Goal: Task Accomplishment & Management: Manage account settings

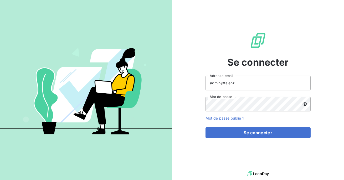
type input "admin@talenzalteisaudit"
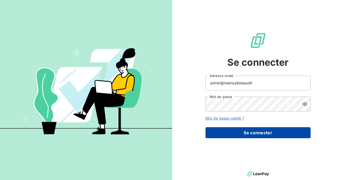
click at [255, 133] on button "Se connecter" at bounding box center [257, 132] width 105 height 11
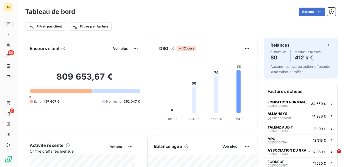
click at [184, 14] on div "Actions" at bounding box center [208, 12] width 254 height 8
drag, startPoint x: 112, startPoint y: 76, endPoint x: 64, endPoint y: 71, distance: 48.0
click at [64, 71] on div "809 653,67 € 0 Échu 457 607 € Non-échu 352 047 €" at bounding box center [85, 88] width 110 height 70
click at [123, 77] on h2 "809 653,67 €" at bounding box center [85, 80] width 110 height 16
drag, startPoint x: 119, startPoint y: 77, endPoint x: 59, endPoint y: 79, distance: 60.1
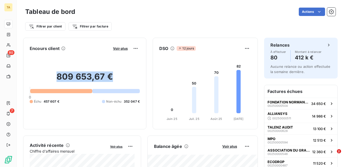
click at [59, 79] on h2 "809 653,67 €" at bounding box center [85, 80] width 110 height 16
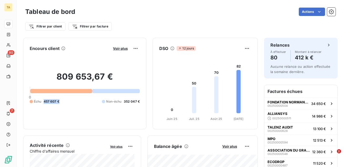
drag, startPoint x: 62, startPoint y: 101, endPoint x: 44, endPoint y: 102, distance: 18.4
click at [44, 102] on div "Échu 457 607 € Non-échu 352 047 €" at bounding box center [85, 101] width 110 height 5
drag, startPoint x: 123, startPoint y: 102, endPoint x: 138, endPoint y: 103, distance: 14.5
click at [138, 104] on div "Non-échu 352 047 €" at bounding box center [121, 101] width 38 height 5
click at [119, 50] on span "Voir plus" at bounding box center [120, 48] width 15 height 4
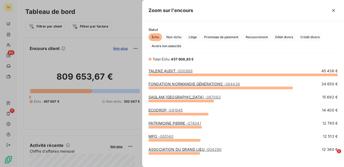
scroll to position [93, 201]
click at [192, 39] on span "Litige" at bounding box center [192, 37] width 14 height 8
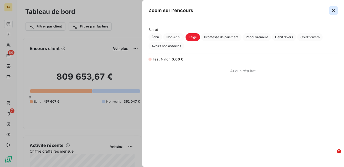
click at [333, 10] on icon "button" at bounding box center [333, 10] width 3 height 3
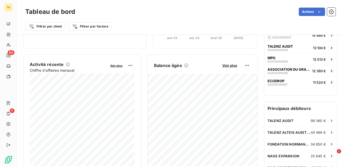
scroll to position [87, 0]
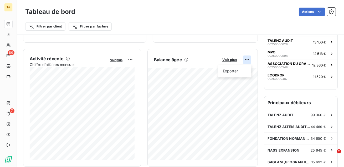
click at [246, 60] on html "TA 80 7 Tableau de bord Actions Filtrer par client Filtrer par facture Encours …" at bounding box center [172, 83] width 344 height 167
click at [206, 60] on html "TA 80 7 Tableau de bord Actions Filtrer par client Filtrer par facture Encours …" at bounding box center [172, 83] width 344 height 167
click at [247, 59] on html "TA 80 7 Tableau de bord Actions Filtrer par client Filtrer par facture Encours …" at bounding box center [172, 83] width 344 height 167
click at [237, 71] on div "Exporter" at bounding box center [233, 71] width 29 height 8
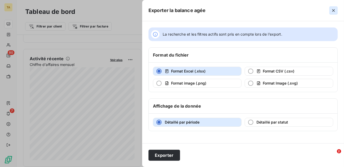
click at [331, 10] on icon "button" at bounding box center [332, 10] width 5 height 5
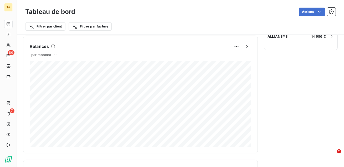
scroll to position [223, 0]
click at [50, 56] on span "par montant" at bounding box center [41, 56] width 20 height 4
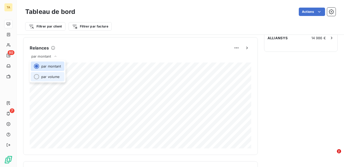
click at [48, 74] on li "par volume" at bounding box center [48, 76] width 34 height 9
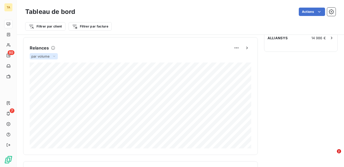
click at [47, 59] on div "par volume" at bounding box center [44, 56] width 28 height 6
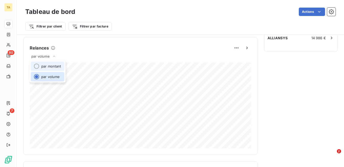
click at [46, 68] on li "par montant" at bounding box center [48, 66] width 34 height 9
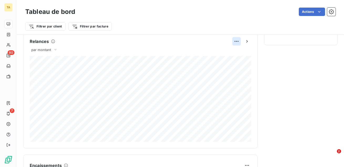
click at [234, 41] on html "TA 80 7 Tableau de bord Actions Filtrer par client Filtrer par facture Encours …" at bounding box center [172, 83] width 344 height 167
click at [276, 81] on html "TA 80 7 Tableau de bord Actions Filtrer par client Filtrer par facture Encours …" at bounding box center [172, 83] width 344 height 167
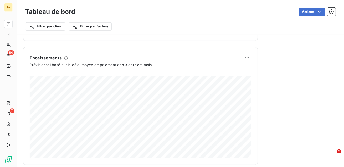
scroll to position [344, 0]
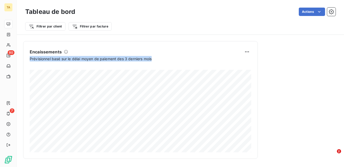
drag, startPoint x: 157, startPoint y: 59, endPoint x: 30, endPoint y: 58, distance: 126.5
click at [30, 58] on div "Prévisionnel basé sur le délai moyen de paiement des 3 derniers mois" at bounding box center [140, 59] width 221 height 6
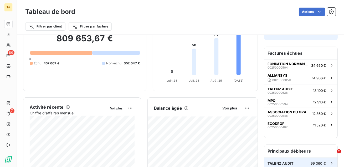
scroll to position [0, 0]
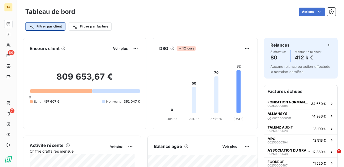
click at [48, 25] on html "TA 80 7 Tableau de bord Actions Filtrer par client Filtrer par facture Encours …" at bounding box center [172, 83] width 344 height 167
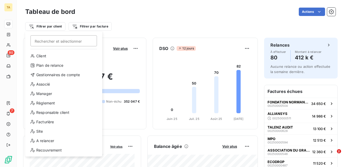
click at [104, 29] on html "TA 80 7 Tableau de bord Actions Filtrer par client Rechercher et sélectionner C…" at bounding box center [172, 83] width 344 height 167
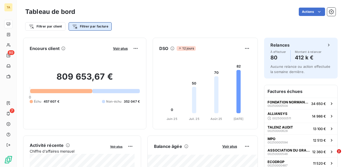
click at [101, 28] on html "TA 80 7 Tableau de bord Actions Filtrer par client Filtrer par facture Encours …" at bounding box center [172, 83] width 344 height 167
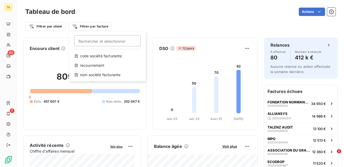
click at [53, 27] on html "TA 80 7 Tableau de bord Actions Filtrer par client Filtrer par facture Recherch…" at bounding box center [172, 83] width 344 height 167
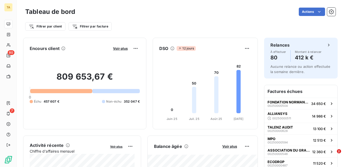
click at [53, 27] on html "TA 80 7 Tableau de bord Actions Filtrer par client Filtrer par facture Encours …" at bounding box center [172, 83] width 344 height 167
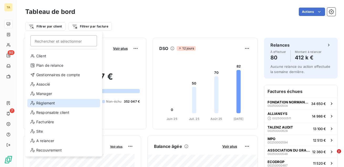
click at [53, 105] on div "Règlement" at bounding box center [63, 103] width 73 height 8
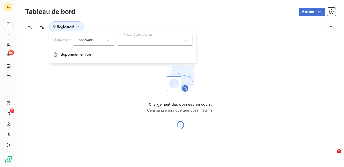
click at [140, 40] on div at bounding box center [155, 40] width 76 height 11
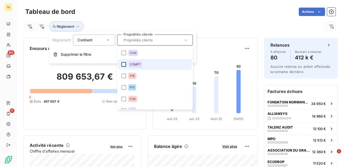
click at [124, 63] on div at bounding box center [123, 64] width 5 height 5
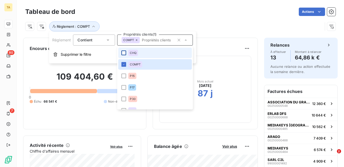
click at [123, 52] on div at bounding box center [123, 53] width 5 height 5
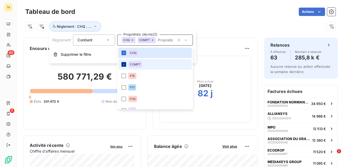
click at [123, 65] on icon at bounding box center [123, 64] width 3 height 3
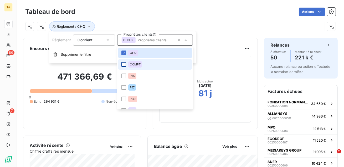
click at [141, 20] on div "Règlement : CHQ" at bounding box center [180, 24] width 310 height 14
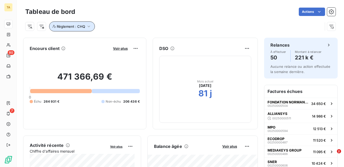
click at [88, 26] on icon "button" at bounding box center [88, 26] width 5 height 5
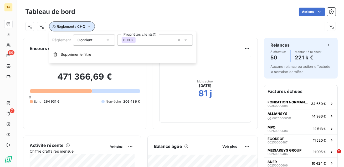
click at [113, 22] on div "Règlement : CHQ" at bounding box center [173, 27] width 297 height 10
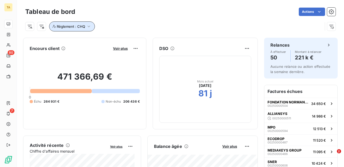
click at [58, 27] on span "Règlement : CHQ" at bounding box center [71, 26] width 28 height 4
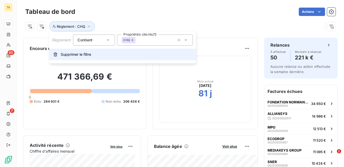
click at [65, 55] on span "Supprimer le filtre" at bounding box center [76, 54] width 30 height 5
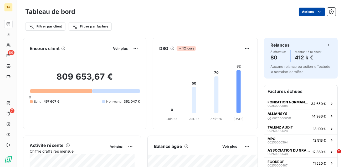
click at [312, 11] on html "TA 80 7 Tableau de bord Actions Filtrer par client Filtrer par facture Encours …" at bounding box center [172, 83] width 344 height 167
click at [220, 25] on html "TA 80 7 Tableau de bord Actions Exporter le tableau de bord Filtrer par client …" at bounding box center [172, 83] width 344 height 167
click at [246, 49] on html "TA 80 7 Tableau de bord Actions Filtrer par client Filtrer par facture Encours …" at bounding box center [172, 83] width 344 height 167
click at [267, 20] on html "TA 80 7 Tableau de bord Actions Filtrer par client Filtrer par facture Encours …" at bounding box center [172, 83] width 344 height 167
click at [309, 12] on html "TA 80 7 Tableau de bord Actions Filtrer par client Filtrer par facture Encours …" at bounding box center [172, 83] width 344 height 167
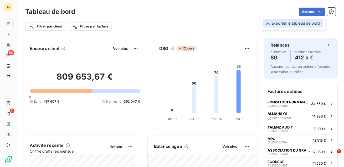
click at [302, 24] on div "Exporter le tableau de bord" at bounding box center [292, 23] width 60 height 8
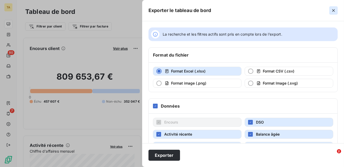
click at [332, 10] on icon "button" at bounding box center [333, 10] width 3 height 3
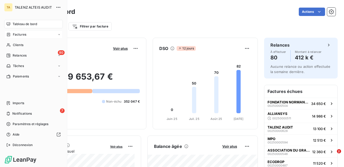
click at [23, 35] on span "Factures" at bounding box center [19, 34] width 13 height 5
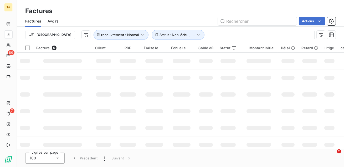
click at [119, 16] on div "Factures Avoirs Actions" at bounding box center [180, 21] width 327 height 11
click at [108, 34] on span "recouvrement : Normal" at bounding box center [120, 35] width 38 height 4
click at [101, 33] on span "recouvrement : Normal" at bounding box center [120, 35] width 38 height 4
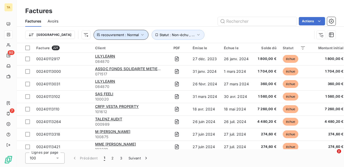
click at [101, 33] on span "recouvrement : Normal" at bounding box center [120, 35] width 38 height 4
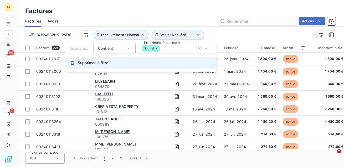
click at [85, 62] on span "Supprimer le filtre" at bounding box center [93, 62] width 30 height 5
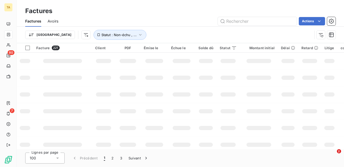
click at [112, 16] on div "Factures Avoirs Actions" at bounding box center [180, 21] width 327 height 11
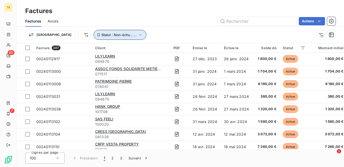
click at [101, 34] on span "Statut : Non-échu , ..." at bounding box center [118, 35] width 35 height 4
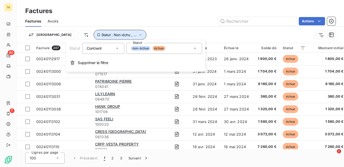
click at [101, 34] on span "Statut : Non-échu , ..." at bounding box center [118, 35] width 35 height 4
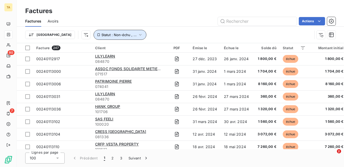
click at [138, 35] on icon "button" at bounding box center [140, 34] width 5 height 5
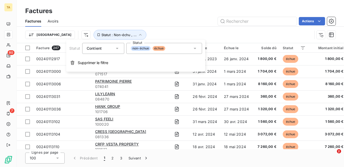
click at [142, 32] on div "Trier Statut : Non-échu , ..." at bounding box center [168, 35] width 287 height 10
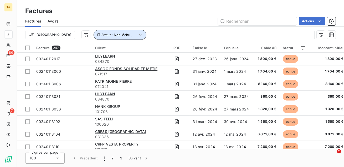
click at [101, 33] on span "Statut : Non-échu , ..." at bounding box center [118, 35] width 35 height 4
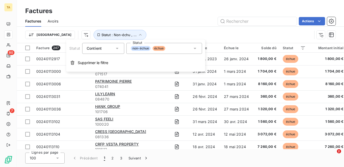
click at [134, 34] on div "Trier Statut : Non-échu , ..." at bounding box center [168, 35] width 287 height 10
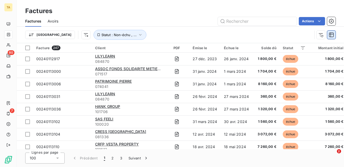
click at [331, 36] on icon "button" at bounding box center [330, 34] width 5 height 5
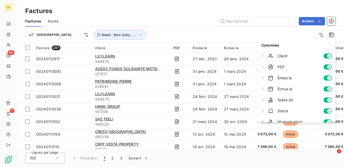
click at [328, 66] on icon "button" at bounding box center [329, 67] width 4 height 4
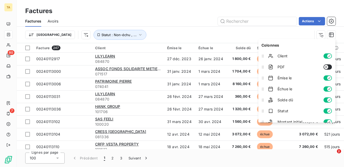
click at [328, 66] on icon "button" at bounding box center [326, 67] width 4 height 4
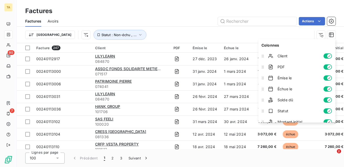
click at [328, 66] on icon "button" at bounding box center [329, 67] width 4 height 4
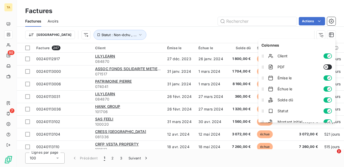
click at [328, 66] on icon "button" at bounding box center [326, 67] width 4 height 4
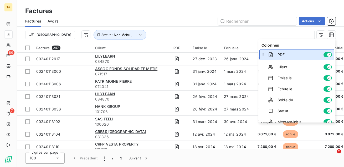
drag, startPoint x: 263, startPoint y: 68, endPoint x: 262, endPoint y: 56, distance: 12.6
click at [262, 56] on icon at bounding box center [263, 55] width 2 height 3
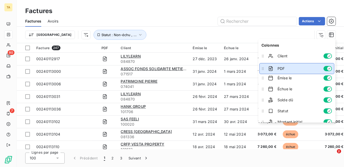
drag, startPoint x: 263, startPoint y: 57, endPoint x: 260, endPoint y: 69, distance: 12.4
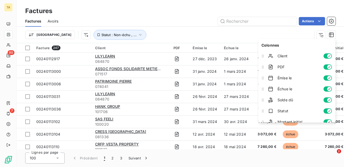
click at [194, 36] on div "Trier Statut : Non-échu , ..." at bounding box center [168, 35] width 287 height 10
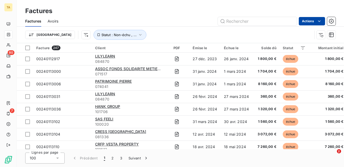
click at [308, 23] on html "TA 80 7 Factures Factures Avoirs Actions Trier Statut : Non-échu , ... Facture …" at bounding box center [172, 83] width 344 height 167
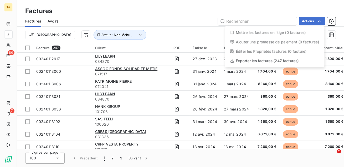
click at [178, 29] on html "TA 80 7 Factures Factures Avoirs Actions Mettre les factures en litige (0 factu…" at bounding box center [172, 83] width 344 height 167
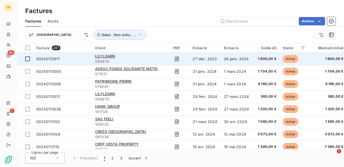
click at [28, 59] on div at bounding box center [27, 59] width 5 height 5
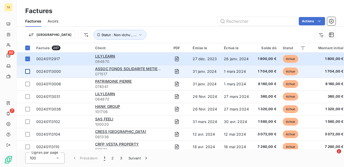
click at [29, 73] on div at bounding box center [27, 71] width 5 height 5
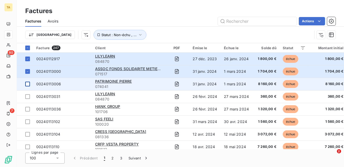
click at [27, 85] on div at bounding box center [27, 84] width 5 height 5
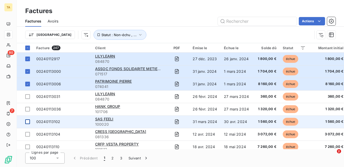
click at [28, 122] on div at bounding box center [27, 122] width 5 height 5
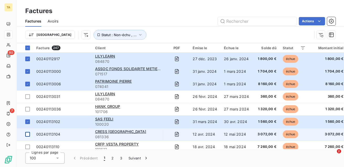
click at [27, 136] on div at bounding box center [27, 134] width 5 height 5
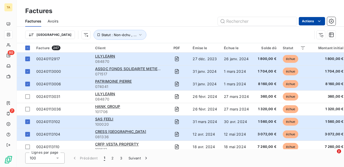
click at [310, 21] on html "TA 80 7 Factures Factures Avoirs Actions Trier Statut : Non-échu , ... Facture …" at bounding box center [172, 83] width 344 height 167
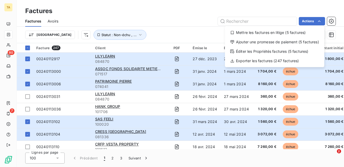
click at [177, 28] on html "TA 80 7 Factures Factures Avoirs Actions Mettre les factures en litige (5 factu…" at bounding box center [172, 83] width 344 height 167
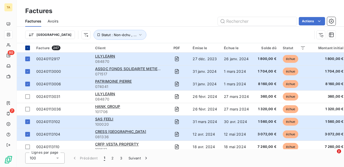
click at [29, 48] on div at bounding box center [27, 48] width 5 height 5
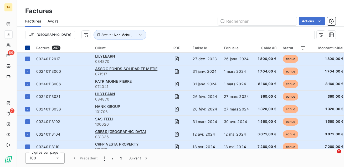
click at [29, 48] on div at bounding box center [27, 48] width 5 height 5
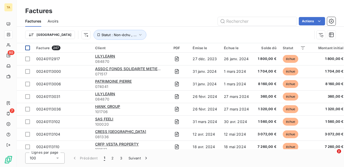
click at [29, 48] on div at bounding box center [27, 48] width 5 height 5
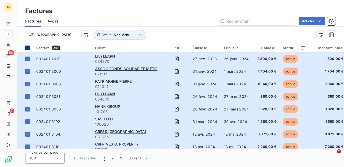
click at [28, 48] on icon at bounding box center [27, 47] width 3 height 3
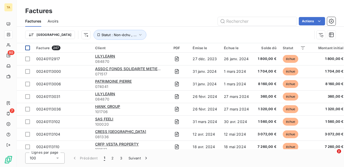
click at [28, 48] on div at bounding box center [27, 48] width 5 height 5
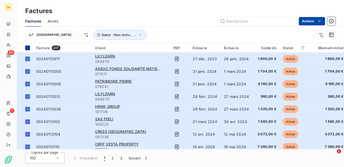
click at [316, 22] on html "TA 80 7 Factures Factures Avoirs Actions Trier Statut : Non-échu , ... Facture …" at bounding box center [172, 83] width 344 height 167
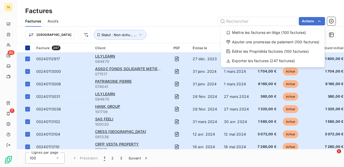
click at [174, 32] on html "TA 80 7 Factures Factures Avoirs Actions Mettre les factures en litige (100 fac…" at bounding box center [172, 83] width 344 height 167
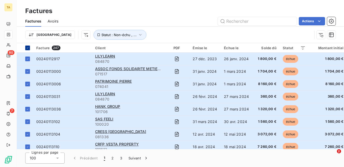
click at [174, 32] on div "Trier Statut : Non-échu , ..." at bounding box center [168, 35] width 287 height 10
click at [28, 49] on icon at bounding box center [27, 47] width 3 height 3
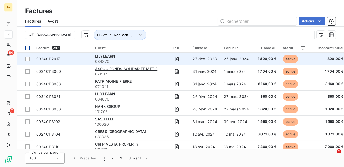
click at [139, 59] on span "084870" at bounding box center [128, 61] width 66 height 5
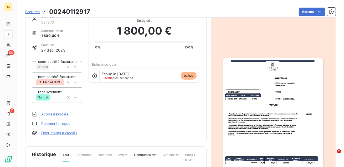
scroll to position [12, 0]
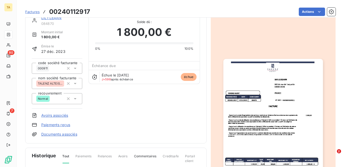
click at [270, 87] on img "button" at bounding box center [272, 129] width 99 height 140
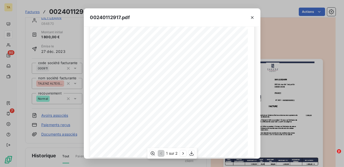
scroll to position [103, 0]
click at [250, 18] on icon "button" at bounding box center [251, 17] width 5 height 5
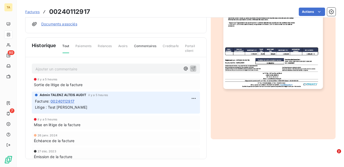
scroll to position [4, 0]
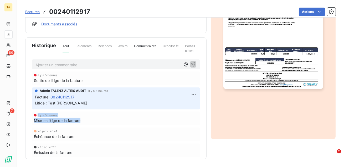
drag, startPoint x: 84, startPoint y: 120, endPoint x: 30, endPoint y: 116, distance: 54.7
click at [30, 116] on div "Ajouter un commentaire ﻿ il y a 5 heures Sortie de litige de la facture Admin T…" at bounding box center [115, 118] width 181 height 122
click at [86, 122] on div "Mise en litige de la facture" at bounding box center [116, 121] width 164 height 6
drag, startPoint x: 69, startPoint y: 103, endPoint x: 47, endPoint y: 102, distance: 22.1
click at [47, 102] on p "Litige : Test [PERSON_NAME]" at bounding box center [116, 104] width 162 height 6
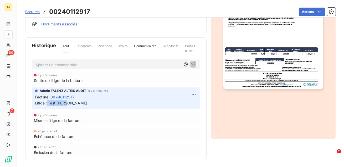
click at [98, 76] on div "il y a 5 heures" at bounding box center [116, 75] width 164 height 3
click at [64, 64] on p "Ajouter un commentaire ﻿" at bounding box center [107, 65] width 145 height 7
click at [194, 95] on html "TA 80 7 Factures 00240112917 Actions LILYLEARN 084870 Montant initial 1 800,00 …" at bounding box center [172, 83] width 344 height 167
click at [193, 93] on html "TA 80 7 Factures 00240112917 Actions LILYLEARN 084870 Montant initial 1 800,00 …" at bounding box center [172, 83] width 344 height 167
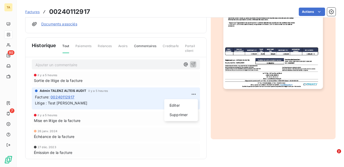
click at [137, 98] on html "TA 80 7 Factures 00240112917 Actions LILYLEARN 084870 Montant initial 1 800,00 …" at bounding box center [172, 83] width 344 height 167
click at [124, 63] on p "Ajouter un commentaire ﻿" at bounding box center [107, 65] width 145 height 7
click at [185, 64] on icon "button" at bounding box center [185, 64] width 5 height 5
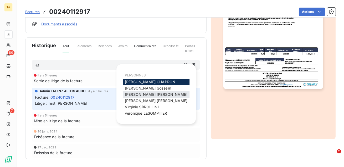
click at [145, 94] on span "[PERSON_NAME]" at bounding box center [156, 94] width 62 height 4
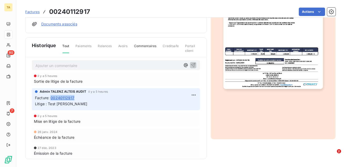
drag, startPoint x: 77, startPoint y: 99, endPoint x: 49, endPoint y: 97, distance: 27.9
click at [49, 97] on div "Facture : 00240112917" at bounding box center [116, 98] width 162 height 6
drag, startPoint x: 70, startPoint y: 103, endPoint x: 46, endPoint y: 103, distance: 23.4
click at [46, 103] on p "Litige : Test [PERSON_NAME]" at bounding box center [116, 104] width 162 height 6
click at [205, 96] on div "Ajouter un commentaire ﻿ il y a 5 heures Sortie de litige de la facture Admin T…" at bounding box center [115, 118] width 181 height 122
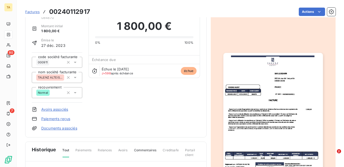
scroll to position [0, 0]
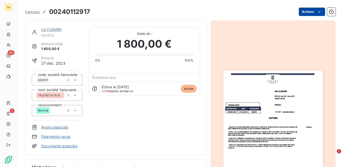
click at [311, 11] on html "TA 80 7 Factures 00240112917 Actions LILYLEARN 084870 Montant initial 1 800,00 …" at bounding box center [172, 83] width 344 height 167
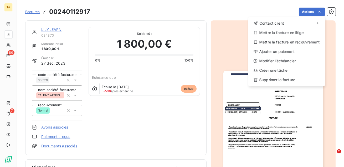
click at [269, 5] on html "TA 80 7 Factures 00240112917 Actions Contact client Mettre la facture en litige…" at bounding box center [172, 83] width 344 height 167
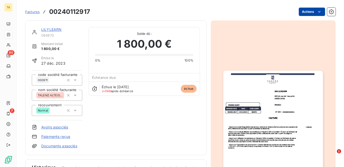
click at [310, 9] on html "TA 80 7 Factures 00240112917 Actions LILYLEARN 084870 Montant initial 1 800,00 …" at bounding box center [172, 83] width 344 height 167
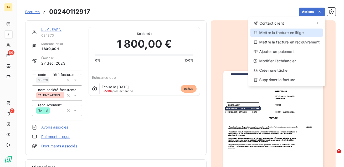
click at [269, 34] on div "Mettre la facture en litige" at bounding box center [286, 33] width 72 height 8
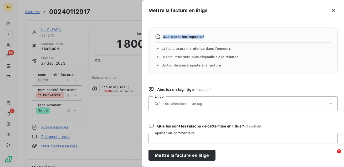
drag, startPoint x: 205, startPoint y: 37, endPoint x: 162, endPoint y: 36, distance: 42.8
click at [162, 35] on div "Quels sont les impacts ?" at bounding box center [243, 36] width 176 height 5
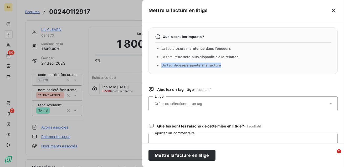
drag, startPoint x: 222, startPoint y: 66, endPoint x: 168, endPoint y: 62, distance: 54.0
click at [168, 62] on ul "La facture sera maintenue dans l’encours La facture ne sera plus disponible à l…" at bounding box center [246, 57] width 170 height 22
click at [171, 74] on div "Quels sont les impacts ? La facture sera maintenue dans l’encours La facture ne…" at bounding box center [242, 51] width 189 height 47
click at [178, 102] on input "text" at bounding box center [192, 104] width 76 height 5
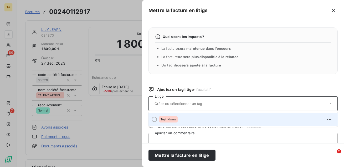
click at [156, 120] on div at bounding box center [153, 119] width 5 height 5
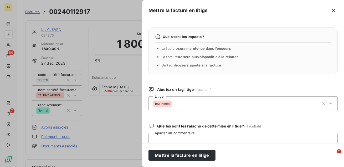
click at [330, 104] on icon at bounding box center [330, 103] width 5 height 5
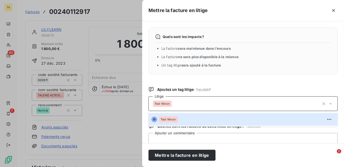
click at [160, 104] on span "Test Ninon" at bounding box center [161, 103] width 15 height 3
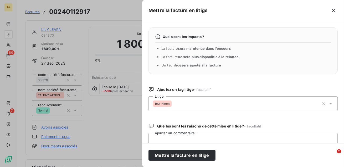
click at [175, 101] on div "Test Ninon" at bounding box center [236, 104] width 166 height 13
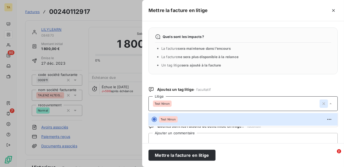
click at [323, 103] on icon "button" at bounding box center [323, 103] width 5 height 5
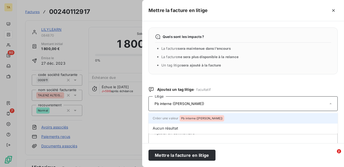
type input "Pb interne ([PERSON_NAME])"
click at [169, 119] on span "Créer une valeur Pb interne ([PERSON_NAME])" at bounding box center [187, 119] width 71 height 4
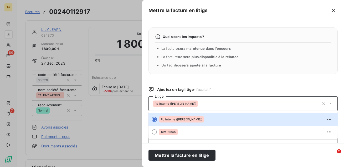
click at [203, 88] on span "- facultatif" at bounding box center [201, 90] width 17 height 4
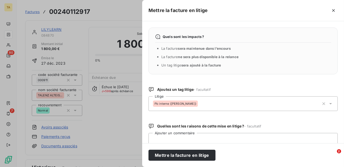
click at [330, 105] on icon at bounding box center [330, 103] width 5 height 5
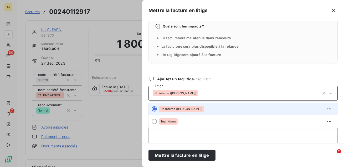
scroll to position [16, 0]
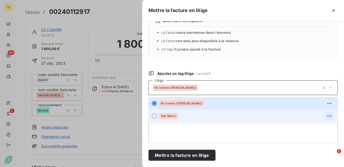
click at [329, 116] on icon "button" at bounding box center [328, 116] width 5 height 5
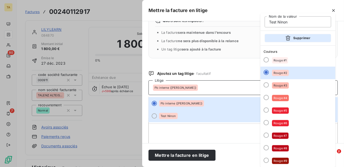
click at [291, 39] on button "Supprimer" at bounding box center [297, 38] width 66 height 8
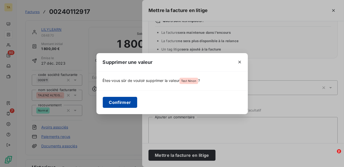
click at [121, 103] on button "Confirmer" at bounding box center [120, 102] width 35 height 11
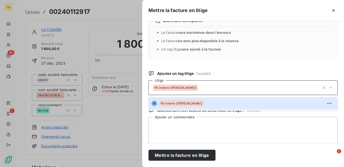
click at [221, 72] on div "Ajoutez un tag litige - facultatif" at bounding box center [242, 73] width 189 height 5
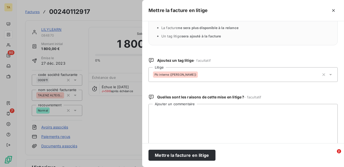
scroll to position [30, 0]
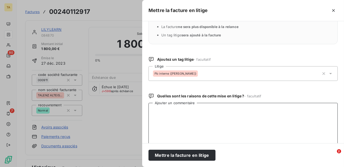
click at [205, 107] on textarea "Ajouter un commentaire" at bounding box center [242, 130] width 189 height 55
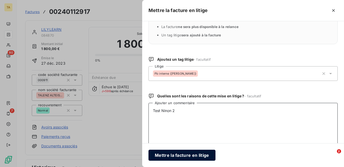
type textarea "Test Ninon 2"
click at [179, 157] on button "Mettre la facture en litige" at bounding box center [181, 155] width 67 height 11
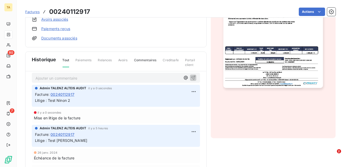
scroll to position [2, 0]
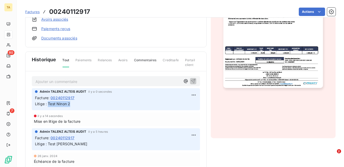
drag, startPoint x: 74, startPoint y: 104, endPoint x: 48, endPoint y: 104, distance: 25.7
click at [48, 104] on p "Litige : Test Ninon 2" at bounding box center [116, 104] width 162 height 6
click at [190, 94] on html "TA 80 7 Factures 00240112917 Actions LILYLEARN 084870 Montant initial 1 800,00 …" at bounding box center [172, 83] width 344 height 167
click at [193, 94] on html "TA 80 7 Factures 00240112917 Actions LILYLEARN 084870 Montant initial 1 800,00 …" at bounding box center [172, 83] width 344 height 167
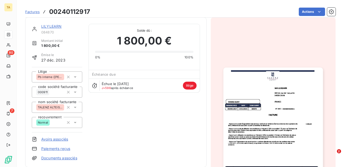
scroll to position [0, 0]
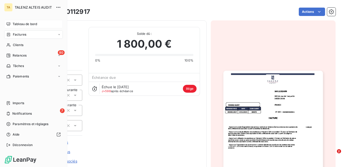
click at [22, 23] on span "Tableau de bord" at bounding box center [25, 24] width 24 height 5
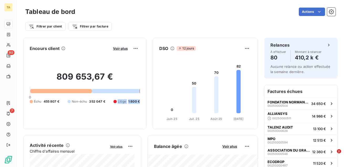
drag, startPoint x: 118, startPoint y: 101, endPoint x: 140, endPoint y: 104, distance: 22.4
click at [140, 104] on div "Encours client Voir plus 809 653,67 € 0 Échu 455 807 € Non-échu 352 047 € Litig…" at bounding box center [84, 84] width 123 height 92
click at [123, 48] on span "Voir plus" at bounding box center [120, 48] width 15 height 4
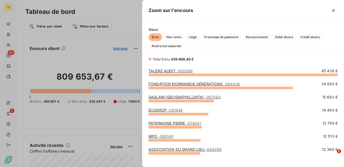
scroll to position [93, 201]
click at [193, 38] on span "Litige" at bounding box center [192, 37] width 14 height 8
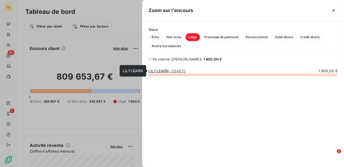
click at [164, 71] on link "LILYLEARN - 084870" at bounding box center [166, 71] width 37 height 4
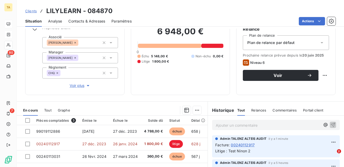
scroll to position [56, 0]
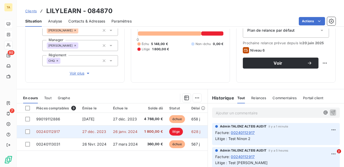
click at [120, 132] on span "26 janv. 2024" at bounding box center [125, 132] width 25 height 4
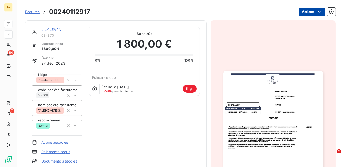
click at [315, 9] on html "TA 80 7 Factures 00240112917 Actions LILYLEARN 084870 Montant initial 1 800,00 …" at bounding box center [172, 83] width 344 height 167
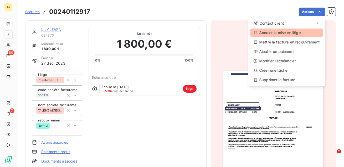
click at [297, 34] on div "Annuler la mise en litige" at bounding box center [286, 33] width 72 height 8
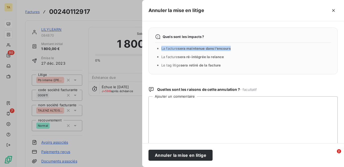
drag, startPoint x: 233, startPoint y: 47, endPoint x: 160, endPoint y: 48, distance: 73.0
click at [160, 48] on div "Quels sont les impacts ? La facture sera maintenue dans l’encours La facture se…" at bounding box center [242, 51] width 189 height 47
click at [228, 54] on li "La facture sera ré-intégrée la relance" at bounding box center [246, 56] width 170 height 5
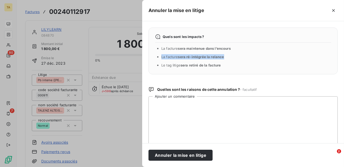
drag, startPoint x: 223, startPoint y: 59, endPoint x: 161, endPoint y: 58, distance: 61.1
click at [161, 58] on span "La facture sera ré-intégrée la relance" at bounding box center [192, 57] width 63 height 4
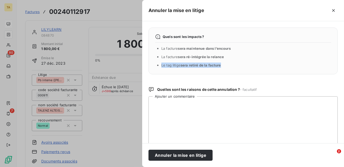
drag, startPoint x: 222, startPoint y: 67, endPoint x: 159, endPoint y: 66, distance: 63.0
click at [161, 66] on li "Le tag litige sera retiré de la facture" at bounding box center [246, 65] width 170 height 5
click at [170, 110] on textarea "Ajouter un commentaire" at bounding box center [242, 124] width 189 height 55
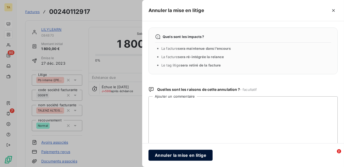
click at [173, 157] on button "Annuler la mise en litige" at bounding box center [180, 155] width 64 height 11
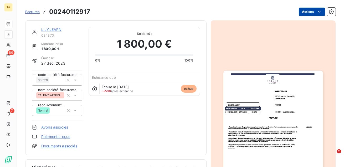
click at [313, 13] on html "TA 80 7 Factures 00240112917 Actions LILYLEARN 084870 Montant initial 1 800,00 …" at bounding box center [172, 83] width 344 height 167
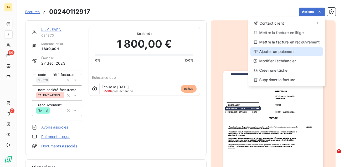
click at [304, 52] on div "Ajouter un paiement" at bounding box center [286, 51] width 72 height 8
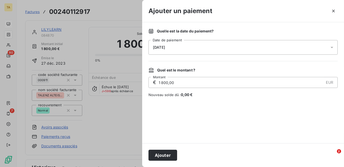
click at [292, 52] on div "[DATE]" at bounding box center [242, 47] width 189 height 15
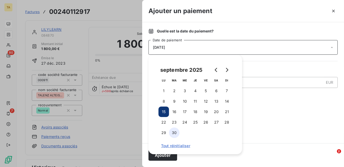
click at [176, 134] on button "30" at bounding box center [174, 133] width 10 height 10
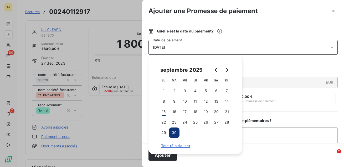
click at [266, 24] on div "Quelle est la date du paiement ? [DATE] Date de paiement Quel est le montant ? …" at bounding box center [243, 82] width 202 height 121
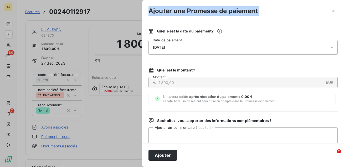
drag, startPoint x: 261, startPoint y: 12, endPoint x: 145, endPoint y: 15, distance: 116.0
click at [145, 15] on div "Ajouter une Promesse de paiement" at bounding box center [243, 11] width 202 height 22
click at [176, 18] on div "Ajouter une Promesse de paiement" at bounding box center [243, 11] width 202 height 22
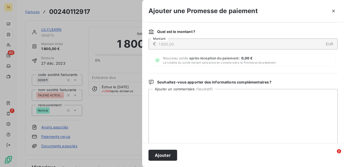
scroll to position [51, 0]
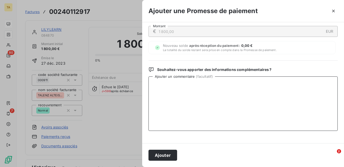
click at [173, 89] on textarea "Ajouter un commentaire ( facultatif )" at bounding box center [242, 104] width 189 height 55
click at [335, 9] on icon "button" at bounding box center [332, 10] width 5 height 5
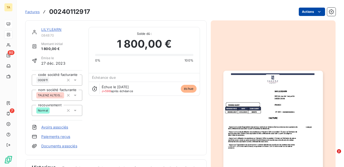
click at [311, 10] on html "TA 80 7 Factures 00240112917 Actions LILYLEARN 084870 Montant initial 1 800,00 …" at bounding box center [172, 83] width 344 height 167
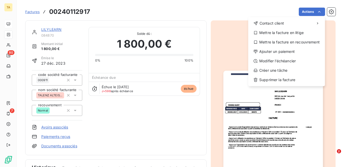
click at [163, 7] on html "TA 80 7 Factures 00240112917 Actions Contact client Mettre la facture en litige…" at bounding box center [172, 83] width 344 height 167
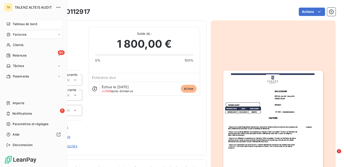
click at [21, 24] on span "Tableau de bord" at bounding box center [25, 24] width 24 height 5
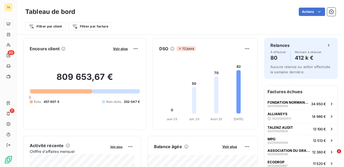
scroll to position [5, 0]
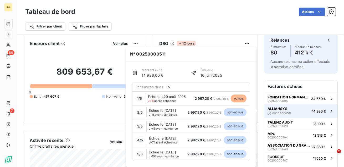
click at [280, 104] on button "ALLIANSYS 00250000511 14 986 €" at bounding box center [300, 111] width 73 height 14
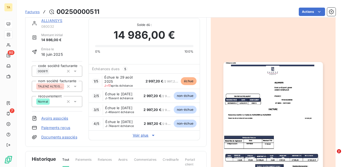
scroll to position [10, 0]
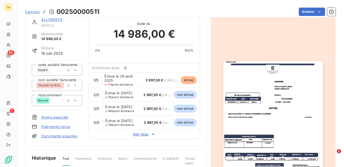
click at [134, 139] on span "Voir plus" at bounding box center [144, 135] width 111 height 10
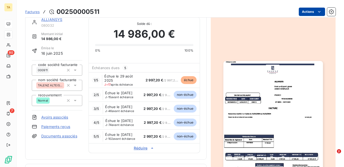
click at [305, 12] on html "TA 80 7 Factures 00250000511 Actions ALLIANSYS 080032 Montant initial 14 986,00…" at bounding box center [172, 83] width 344 height 167
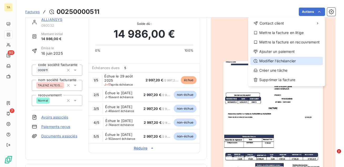
click at [273, 63] on div "Modifier l’échéancier" at bounding box center [286, 61] width 72 height 8
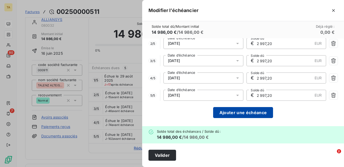
scroll to position [0, 0]
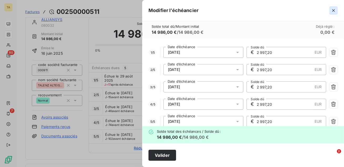
click at [334, 12] on icon "button" at bounding box center [332, 10] width 5 height 5
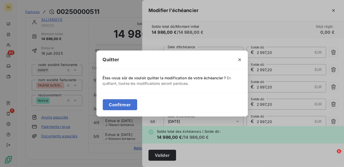
click at [124, 99] on div "Confirmer" at bounding box center [171, 105] width 151 height 24
click at [124, 104] on button "Confirmer" at bounding box center [120, 104] width 35 height 11
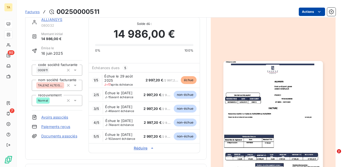
click at [310, 13] on html "TA 80 7 Factures 00250000511 Actions ALLIANSYS 080032 Montant initial 14 986,00…" at bounding box center [172, 83] width 344 height 167
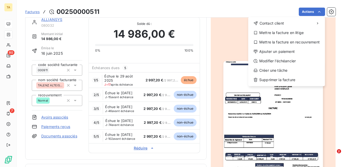
click at [179, 10] on html "TA 80 7 Factures 00250000511 Actions Contact client Mettre la facture en litige…" at bounding box center [172, 83] width 344 height 167
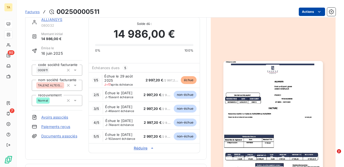
click at [306, 11] on html "TA 80 7 Factures 00250000511 Actions ALLIANSYS 080032 Montant initial 14 986,00…" at bounding box center [172, 83] width 344 height 167
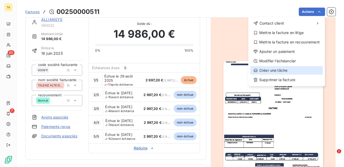
click at [295, 72] on div "Créer une tâche" at bounding box center [286, 70] width 72 height 8
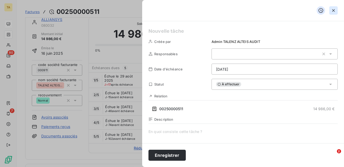
click at [333, 10] on icon "button" at bounding box center [333, 10] width 3 height 3
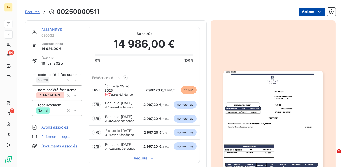
click at [315, 11] on html "TA 80 7 Factures 00250000511 Actions ALLIANSYS 080032 Montant initial 14 986,00…" at bounding box center [172, 83] width 344 height 167
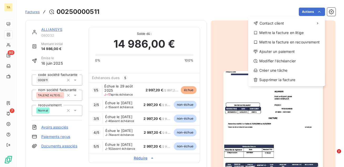
click at [224, 32] on html "TA 80 7 Factures 00250000511 Actions Contact client Mettre la facture en litige…" at bounding box center [172, 83] width 344 height 167
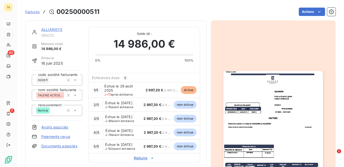
click at [36, 12] on span "Factures" at bounding box center [32, 12] width 14 height 4
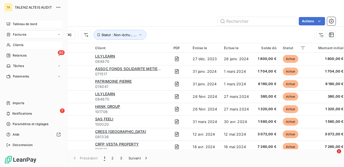
click at [21, 45] on span "Clients" at bounding box center [18, 45] width 10 height 5
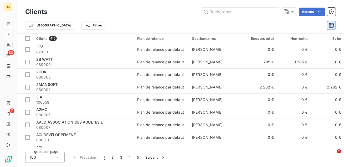
click at [332, 25] on icon "button" at bounding box center [330, 25] width 5 height 5
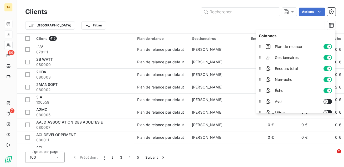
click at [326, 47] on button "button" at bounding box center [327, 46] width 8 height 5
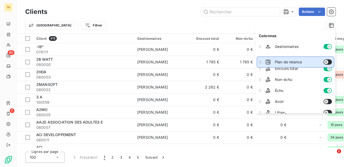
drag, startPoint x: 260, startPoint y: 48, endPoint x: 260, endPoint y: 63, distance: 15.5
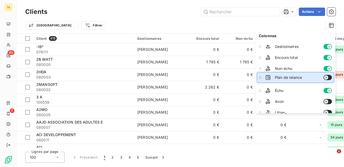
drag, startPoint x: 260, startPoint y: 59, endPoint x: 260, endPoint y: 79, distance: 20.0
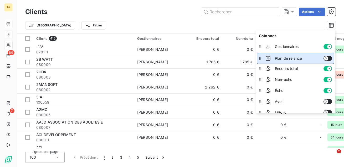
drag, startPoint x: 259, startPoint y: 80, endPoint x: 258, endPoint y: 58, distance: 21.5
click at [258, 58] on icon at bounding box center [259, 58] width 5 height 5
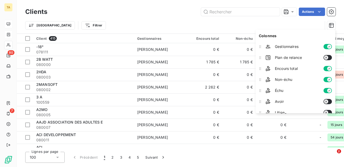
click at [304, 19] on div "Trier Filtrer" at bounding box center [180, 25] width 310 height 16
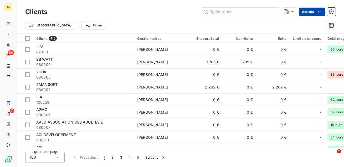
click at [309, 12] on html "TA 80 7 Clients Actions Trier Filtrer Client 415 Gestionnaires Encours total No…" at bounding box center [172, 83] width 344 height 167
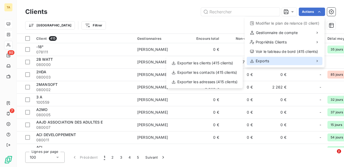
click at [281, 61] on div "Exports" at bounding box center [284, 61] width 76 height 8
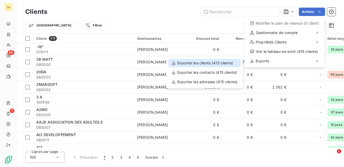
click at [215, 65] on div "Exporter les clients (415 clients)" at bounding box center [204, 63] width 72 height 8
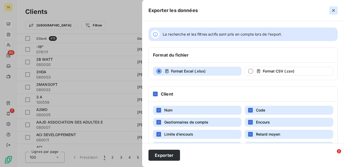
click at [330, 11] on button "button" at bounding box center [333, 10] width 8 height 8
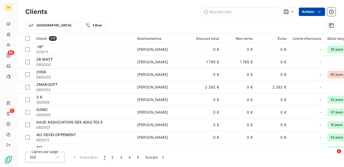
click at [308, 11] on html "TA 80 7 Clients Actions Trier Filtrer Client 415 Gestionnaires Encours total No…" at bounding box center [172, 83] width 344 height 167
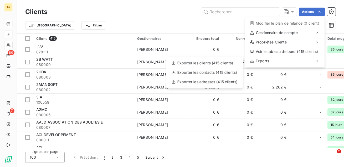
click at [174, 25] on html "TA 80 7 Clients Actions Modifier le plan de relance (0 client) Gestionnaire de …" at bounding box center [172, 83] width 344 height 167
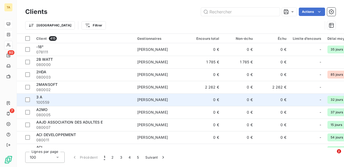
click at [111, 94] on td "3 A 100559" at bounding box center [83, 100] width 101 height 13
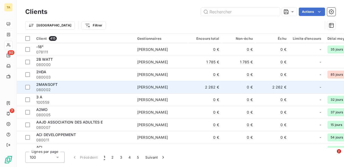
click at [117, 87] on div "2MANSOFT" at bounding box center [83, 84] width 94 height 5
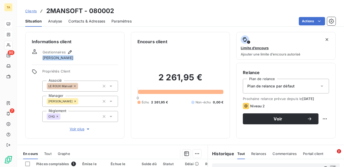
drag, startPoint x: 72, startPoint y: 59, endPoint x: 70, endPoint y: 57, distance: 2.8
click at [70, 57] on div "Gestionnaires [PERSON_NAME]" at bounding box center [58, 55] width 31 height 12
click at [77, 132] on div "Informations client Gestionnaires [PERSON_NAME] Propriétés Client [PERSON_NAME]…" at bounding box center [74, 85] width 99 height 107
click at [78, 129] on span "Voir plus" at bounding box center [80, 129] width 21 height 5
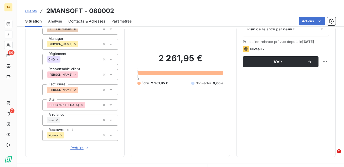
scroll to position [68, 0]
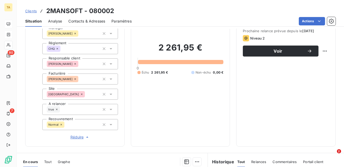
click at [78, 139] on span "Réduire" at bounding box center [79, 137] width 19 height 5
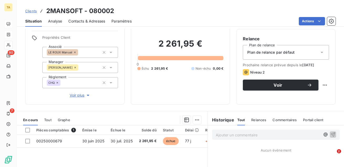
scroll to position [33, 0]
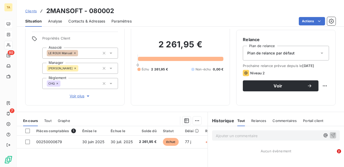
click at [79, 97] on span "Voir plus" at bounding box center [80, 96] width 21 height 5
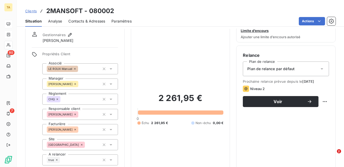
scroll to position [51, 0]
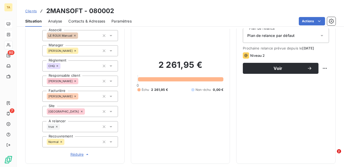
click at [78, 154] on span "Réduire" at bounding box center [79, 154] width 19 height 5
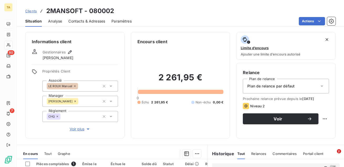
scroll to position [0, 0]
drag, startPoint x: 204, startPoint y: 79, endPoint x: 156, endPoint y: 74, distance: 47.7
click at [156, 74] on h2 "2 261,95 €" at bounding box center [180, 80] width 86 height 16
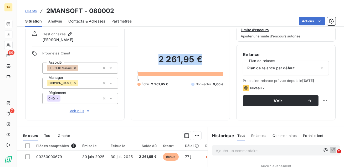
scroll to position [21, 0]
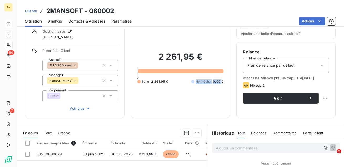
drag, startPoint x: 222, startPoint y: 81, endPoint x: 206, endPoint y: 78, distance: 16.2
click at [206, 78] on div "2 261,95 € 0 Échu 2 261,95 € Non-échu 0,00 €" at bounding box center [180, 67] width 86 height 87
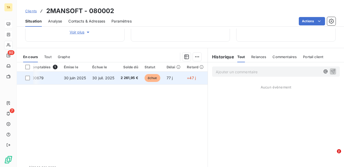
scroll to position [0, 0]
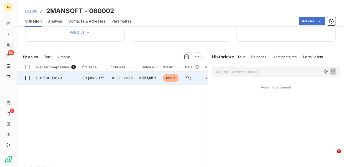
click at [28, 78] on div at bounding box center [27, 78] width 5 height 5
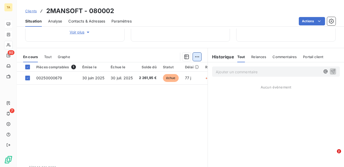
click at [196, 56] on html "TA 80 7 Clients 2MANSOFT - 080002 Situation Analyse Contacts & Adresses Paramèt…" at bounding box center [172, 83] width 344 height 167
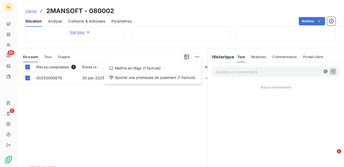
click at [169, 91] on html "TA 80 7 Clients 2MANSOFT - 080002 Situation Analyse Contacts & Adresses Paramèt…" at bounding box center [172, 83] width 344 height 167
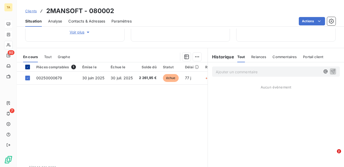
click at [30, 67] on div at bounding box center [27, 67] width 5 height 5
click at [197, 57] on html "TA 80 7 Clients 2MANSOFT - 080002 Situation Analyse Contacts & Adresses Paramèt…" at bounding box center [172, 83] width 344 height 167
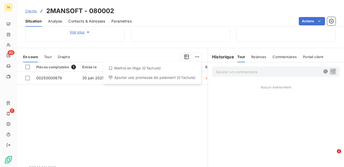
click at [177, 107] on html "TA 80 7 Clients 2MANSOFT - 080002 Situation Analyse Contacts & Adresses Paramèt…" at bounding box center [172, 83] width 344 height 167
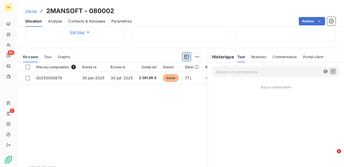
click at [187, 59] on icon "button" at bounding box center [186, 57] width 5 height 5
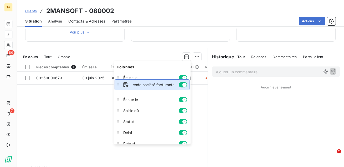
drag, startPoint x: 118, startPoint y: 118, endPoint x: 116, endPoint y: 86, distance: 31.5
click at [116, 86] on icon at bounding box center [117, 84] width 5 height 5
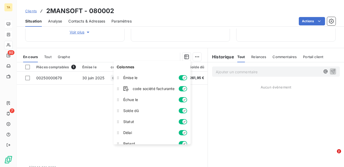
click at [81, 106] on div "Pièces comptables 1 Émise le code société facturante Échue le Solde dû Statut D…" at bounding box center [112, 112] width 191 height 101
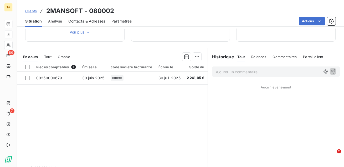
click at [265, 73] on p "Ajouter un commentaire ﻿" at bounding box center [267, 72] width 104 height 7
click at [325, 72] on icon "button" at bounding box center [325, 72] width 4 height 4
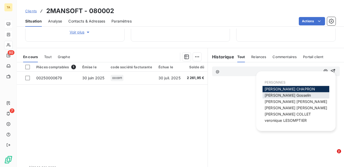
click at [285, 96] on span "[PERSON_NAME]" at bounding box center [287, 95] width 46 height 4
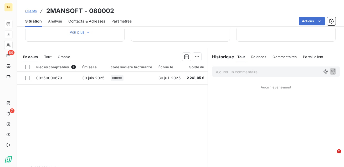
click at [57, 21] on span "Analyse" at bounding box center [55, 21] width 14 height 5
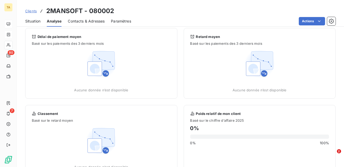
scroll to position [2, 0]
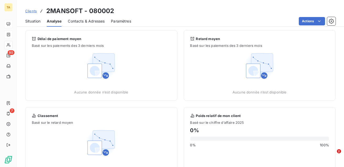
click at [94, 23] on span "Contacts & Adresses" at bounding box center [86, 21] width 37 height 5
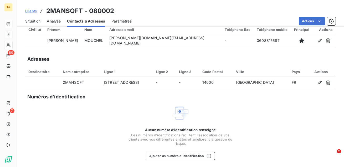
scroll to position [21, 0]
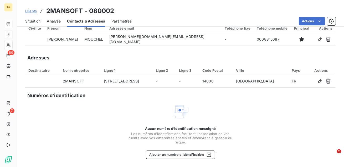
click at [128, 23] on span "Paramètres" at bounding box center [121, 21] width 20 height 5
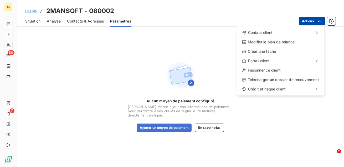
click at [305, 21] on html "TA 80 7 Clients 2MANSOFT - 080002 Situation Analyse Contacts & Adresses Paramèt…" at bounding box center [172, 83] width 344 height 167
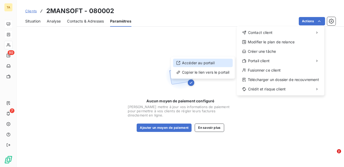
click at [217, 62] on div "Accéder au portail" at bounding box center [203, 63] width 60 height 8
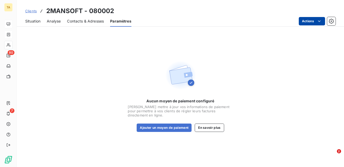
click at [306, 21] on html "TA 80 7 Clients 2MANSOFT - 080002 Situation Analyse Contacts & Adresses Paramèt…" at bounding box center [172, 83] width 344 height 167
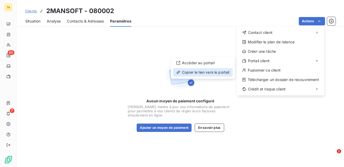
click at [208, 72] on div "Copier le lien vers le portail" at bounding box center [203, 72] width 60 height 8
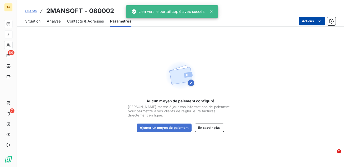
click at [307, 20] on html "TA 80 7 Clients 2MANSOFT - 080002 Situation Analyse Contacts & Adresses Paramèt…" at bounding box center [172, 83] width 344 height 167
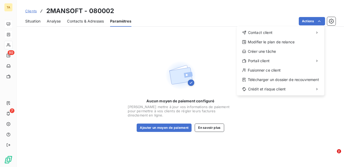
click at [308, 23] on html "TA 80 7 Clients 2MANSOFT - 080002 Situation Analyse Contacts & Adresses Paramèt…" at bounding box center [172, 83] width 344 height 167
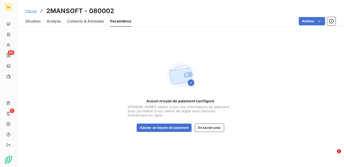
click at [308, 23] on html "TA 80 7 Clients 2MANSOFT - 080002 Situation Analyse Contacts & Adresses Paramèt…" at bounding box center [172, 83] width 344 height 167
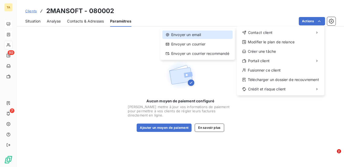
click at [186, 37] on div "Envoyer un email" at bounding box center [197, 35] width 70 height 8
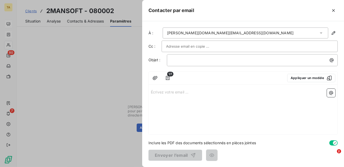
click at [213, 91] on p "Écrivez votre email ... ﻿" at bounding box center [243, 92] width 184 height 6
drag, startPoint x: 307, startPoint y: 104, endPoint x: 125, endPoint y: 91, distance: 182.6
click at [125, 167] on div "Contacter par email À : [PERSON_NAME][DOMAIN_NAME][EMAIL_ADDRESS][DOMAIN_NAME] …" at bounding box center [172, 167] width 344 height 0
click at [331, 92] on icon "button" at bounding box center [330, 93] width 5 height 5
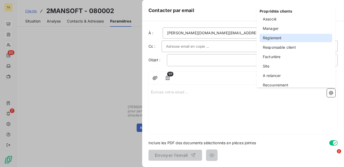
scroll to position [100, 0]
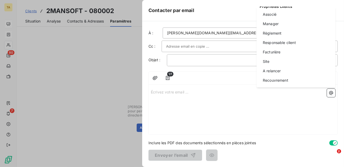
click at [235, 93] on html "TA 80 7 Clients 2MANSOFT - 080002 Situation Analyse Contacts & Adresses Paramèt…" at bounding box center [172, 83] width 344 height 167
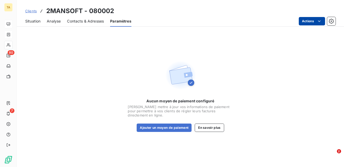
click at [300, 23] on html "TA 80 7 Clients 2MANSOFT - 080002 Situation Analyse Contacts & Adresses Paramèt…" at bounding box center [172, 83] width 344 height 167
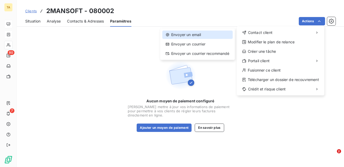
click at [201, 36] on div "Envoyer un email" at bounding box center [197, 35] width 70 height 8
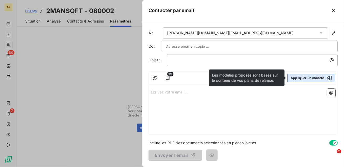
click at [307, 79] on button "Appliquer un modèle" at bounding box center [311, 78] width 48 height 8
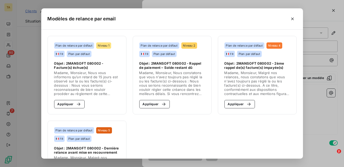
scroll to position [47, 0]
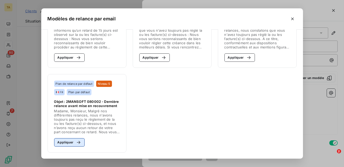
click at [70, 144] on button "Appliquer" at bounding box center [69, 143] width 31 height 8
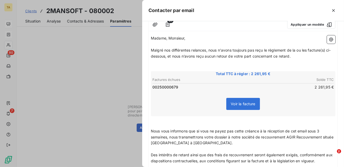
scroll to position [120, 0]
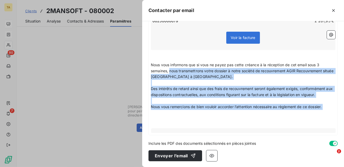
drag, startPoint x: 244, startPoint y: 110, endPoint x: 170, endPoint y: 73, distance: 83.0
click at [170, 73] on div "Madame, Monsieur, ﻿ Malgré nos différentes relances, nous n'avons toujours pas …" at bounding box center [243, 51] width 184 height 164
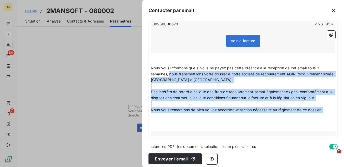
scroll to position [119, 0]
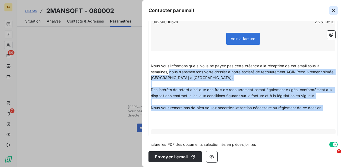
click at [332, 10] on icon "button" at bounding box center [332, 10] width 5 height 5
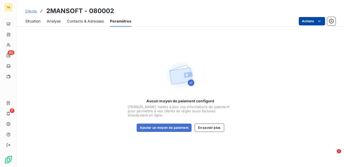
click at [308, 21] on html "TA 80 7 Clients 2MANSOFT - 080002 Situation Analyse Contacts & Adresses Paramèt…" at bounding box center [172, 83] width 344 height 167
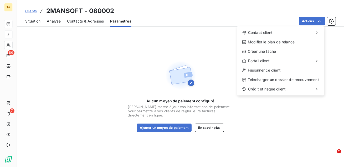
click at [34, 22] on html "TA 80 7 Clients 2MANSOFT - 080002 Situation Analyse Contacts & Adresses Paramèt…" at bounding box center [172, 83] width 344 height 167
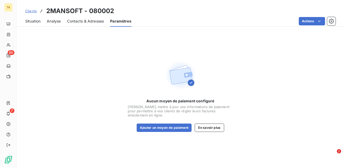
click at [34, 22] on span "Situation" at bounding box center [32, 21] width 15 height 5
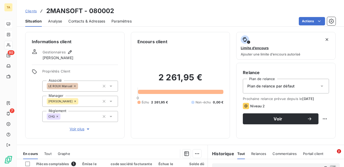
click at [273, 89] on div "Plan de relance par défaut" at bounding box center [285, 86] width 86 height 15
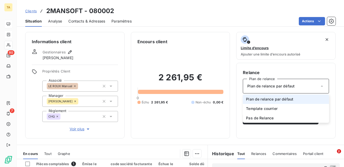
click at [272, 88] on span "Plan de relance par défaut" at bounding box center [270, 86] width 47 height 5
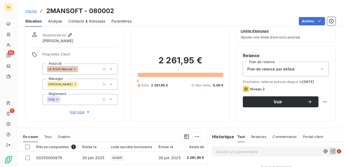
scroll to position [21, 0]
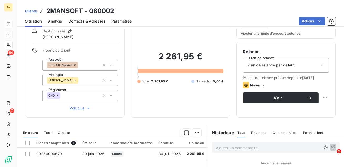
drag, startPoint x: 325, startPoint y: 78, endPoint x: 279, endPoint y: 72, distance: 46.3
click at [279, 72] on div "Relance Plan de relance Plan de relance par défaut Prochaine relance prévue dep…" at bounding box center [285, 80] width 86 height 63
click at [283, 63] on span "Plan de relance par défaut" at bounding box center [270, 65] width 47 height 5
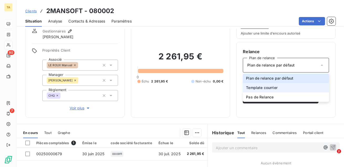
click at [278, 87] on li "Template courrier" at bounding box center [285, 87] width 86 height 9
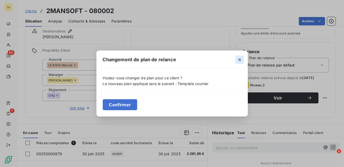
click at [241, 58] on icon "button" at bounding box center [239, 59] width 5 height 5
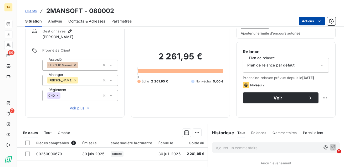
click at [302, 23] on html "TA 80 7 Clients 2MANSOFT - 080002 Situation Analyse Contacts & Adresses Paramèt…" at bounding box center [172, 83] width 344 height 167
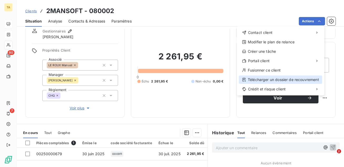
click at [275, 81] on div "Télécharger un dossier de recouvrement" at bounding box center [280, 80] width 83 height 8
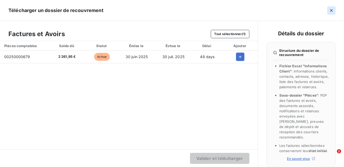
click at [328, 9] on button "button" at bounding box center [331, 10] width 8 height 8
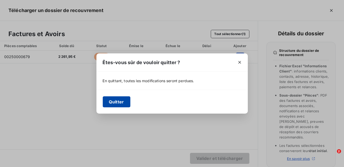
click at [117, 102] on button "Quitter" at bounding box center [117, 102] width 28 height 11
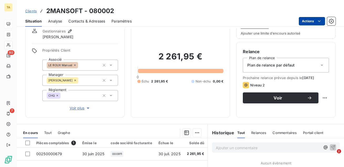
click at [312, 22] on html "TA 80 7 Clients 2MANSOFT - 080002 Situation Analyse Contacts & Adresses Paramèt…" at bounding box center [172, 83] width 344 height 167
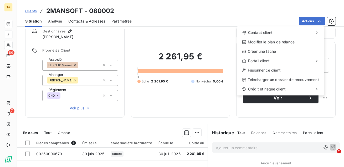
click at [251, 18] on html "TA 80 7 Clients 2MANSOFT - 080002 Situation Analyse Contacts & Adresses Paramèt…" at bounding box center [172, 83] width 344 height 167
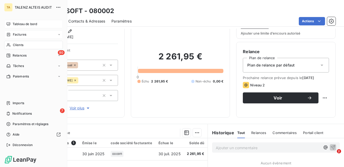
click at [11, 45] on div "Clients" at bounding box center [33, 45] width 59 height 8
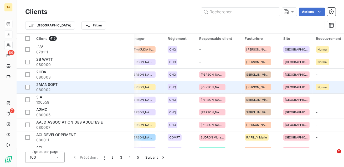
scroll to position [0, 326]
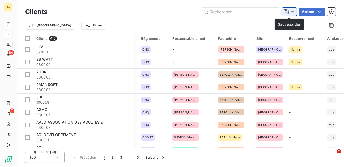
click at [292, 12] on icon at bounding box center [292, 11] width 3 height 1
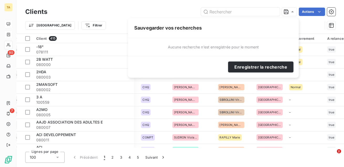
click at [124, 12] on div "Actions" at bounding box center [195, 12] width 282 height 8
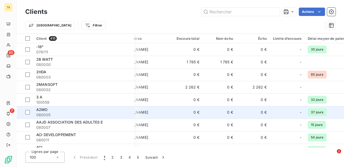
scroll to position [0, 0]
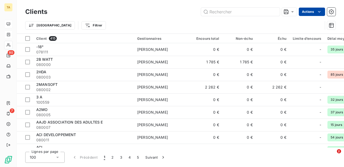
click at [311, 13] on html "TA 80 7 Clients Actions Trier Filtrer Client 415 Gestionnaires Encours total No…" at bounding box center [172, 83] width 344 height 167
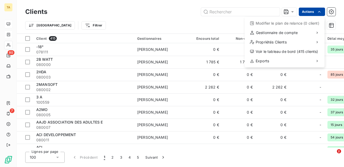
click at [311, 13] on html "TA 80 7 Clients Actions Modifier le plan de relance (0 client) Gestionnaire de …" at bounding box center [172, 83] width 344 height 167
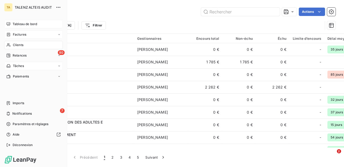
click at [20, 66] on span "Tâches" at bounding box center [18, 66] width 11 height 5
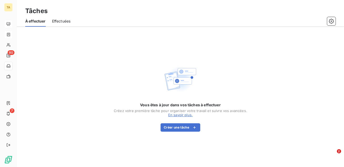
click at [109, 36] on div "Vous êtes à jour dans vos tâches à effectuer Créez votre première tâche pour or…" at bounding box center [180, 97] width 327 height 140
click at [178, 130] on button "Créer une tâche" at bounding box center [180, 128] width 40 height 8
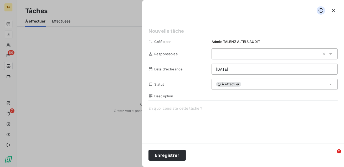
click at [182, 30] on h5 at bounding box center [242, 31] width 189 height 7
click at [231, 57] on div at bounding box center [274, 54] width 126 height 11
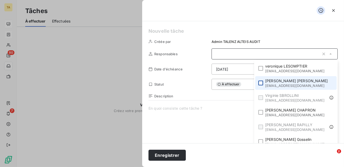
click at [263, 83] on div at bounding box center [260, 83] width 5 height 5
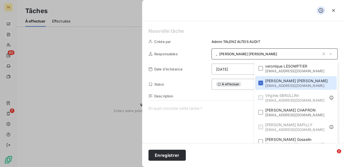
click at [250, 53] on div ", [PERSON_NAME]" at bounding box center [267, 53] width 103 height 5
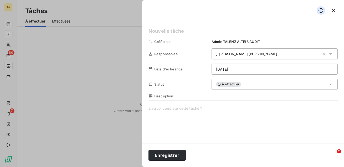
click at [242, 86] on div "À effectuer" at bounding box center [274, 84] width 126 height 11
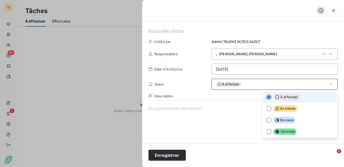
click at [242, 86] on div "À effectuer" at bounding box center [274, 84] width 126 height 11
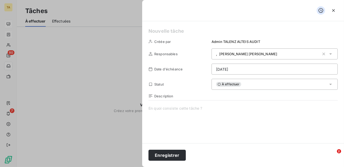
click at [213, 117] on span at bounding box center [242, 156] width 189 height 101
click at [334, 6] on button "button" at bounding box center [333, 10] width 8 height 8
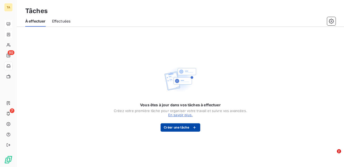
click at [186, 126] on button "Créer une tâche" at bounding box center [180, 128] width 40 height 8
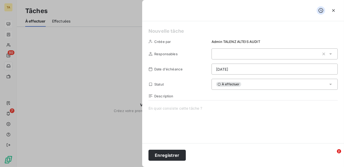
click at [249, 84] on div "À effectuer" at bounding box center [274, 84] width 126 height 11
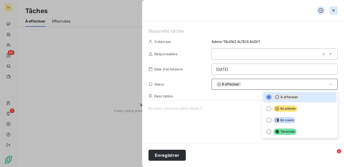
click at [335, 9] on icon "button" at bounding box center [332, 10] width 5 height 5
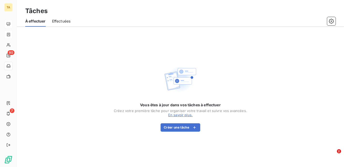
click at [60, 24] on div "Effectuées" at bounding box center [61, 21] width 19 height 11
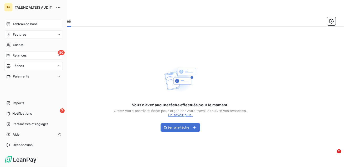
click at [20, 56] on span "Relances" at bounding box center [20, 55] width 14 height 5
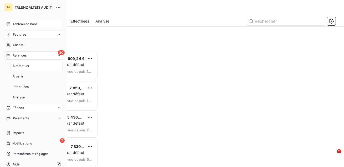
scroll to position [116, 73]
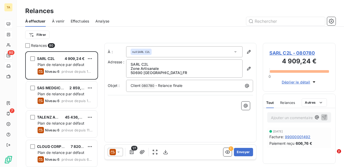
click at [88, 41] on div "Filtrer" at bounding box center [180, 35] width 310 height 16
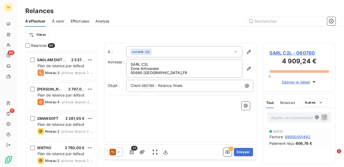
scroll to position [1383, 0]
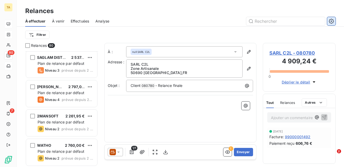
click at [330, 23] on icon "button" at bounding box center [330, 21] width 5 height 5
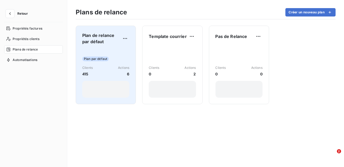
click at [115, 47] on div "Plan de relance par défaut Plan par défaut Clients 415 Actions 6" at bounding box center [105, 65] width 47 height 66
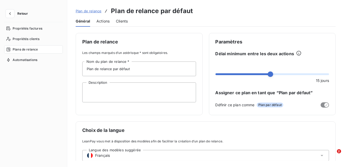
click at [104, 24] on div "Actions" at bounding box center [102, 21] width 13 height 11
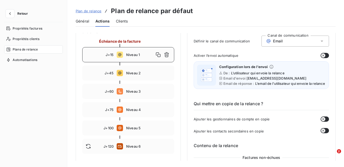
scroll to position [51, 0]
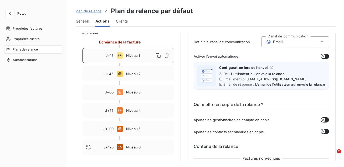
click at [84, 12] on span "Plan de relance" at bounding box center [89, 11] width 26 height 4
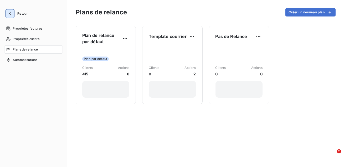
click at [14, 15] on button "button" at bounding box center [10, 13] width 8 height 8
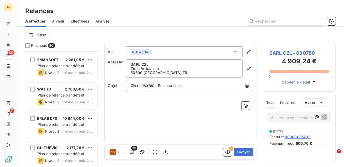
scroll to position [1433, 0]
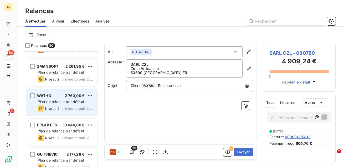
click at [62, 116] on div "WATHO 2 760,00 € Plan de relance par défaut Niveau 2 prévue depuis 2 jours" at bounding box center [61, 102] width 71 height 27
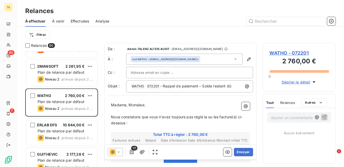
click at [118, 151] on icon at bounding box center [118, 152] width 5 height 5
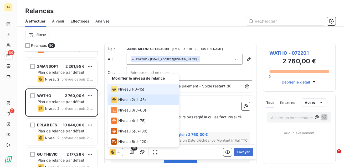
click at [144, 90] on span "J+15 )" at bounding box center [140, 89] width 10 height 5
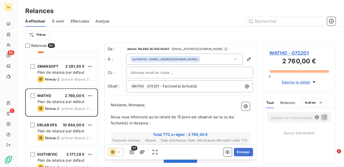
click at [117, 156] on div at bounding box center [115, 152] width 15 height 8
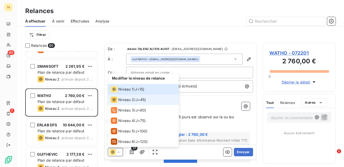
click at [175, 100] on li "Niveau 2 ( J+45 )" at bounding box center [143, 100] width 71 height 10
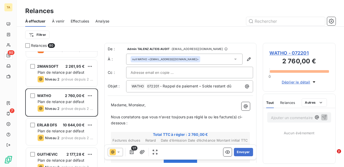
click at [120, 150] on icon at bounding box center [118, 152] width 5 height 5
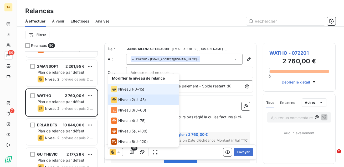
click at [136, 88] on span "J+15 )" at bounding box center [140, 89] width 10 height 5
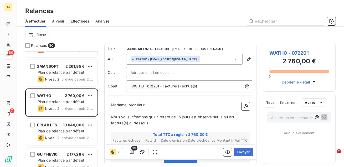
click at [119, 152] on icon at bounding box center [118, 152] width 3 height 1
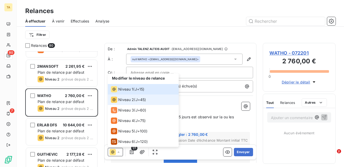
click at [120, 103] on li "Niveau 2 ( J+45 )" at bounding box center [143, 100] width 71 height 10
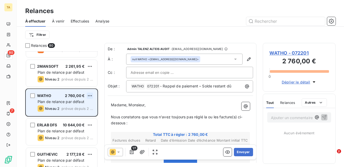
click at [88, 95] on html "TA 80 7 Relances À effectuer À venir Effectuées Analyse Filtrer Relances 80 MED…" at bounding box center [172, 83] width 344 height 167
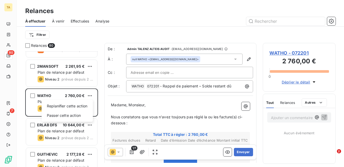
click at [90, 96] on html "TA 80 7 Relances À effectuer À venir Effectuées Analyse Filtrer Relances 80 MED…" at bounding box center [172, 83] width 344 height 167
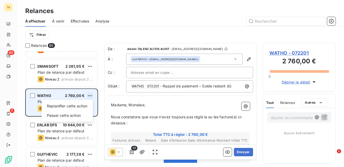
click at [91, 97] on html "TA 80 7 Relances À effectuer À venir Effectuées Analyse Filtrer Relances 80 MED…" at bounding box center [172, 83] width 344 height 167
click at [87, 103] on div "Replanifier cette action" at bounding box center [67, 106] width 47 height 8
select select "8"
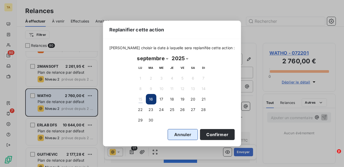
click at [167, 131] on button "Annuler" at bounding box center [182, 134] width 30 height 11
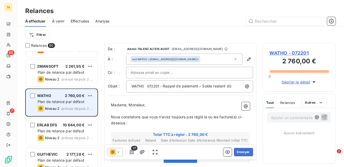
click at [93, 98] on html "TA 80 7 Relances À effectuer À venir Effectuées Analyse Filtrer Relances 80 MED…" at bounding box center [172, 83] width 344 height 167
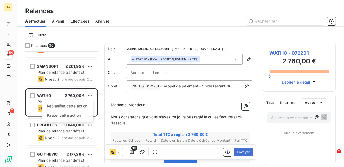
click at [101, 107] on html "TA 80 7 Relances À effectuer À venir Effectuées Analyse Filtrer Relances 80 MED…" at bounding box center [172, 83] width 344 height 167
click at [281, 118] on p "Ajouter un commentaire ﻿" at bounding box center [291, 118] width 41 height 7
click at [283, 117] on p "Ajouter un commentaire ﻿" at bounding box center [291, 118] width 41 height 7
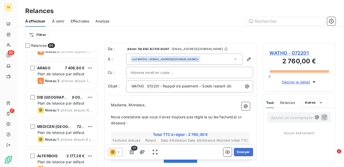
scroll to position [1137, 0]
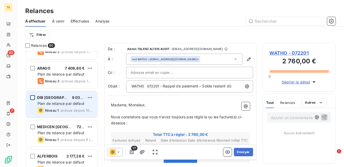
click at [34, 97] on div "grid" at bounding box center [32, 98] width 5 height 5
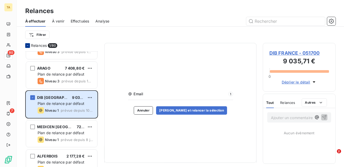
click at [28, 47] on icon at bounding box center [27, 45] width 3 height 3
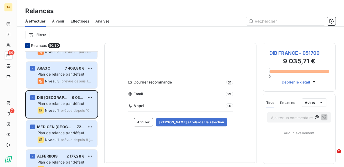
click at [25, 45] on div at bounding box center [27, 45] width 5 height 5
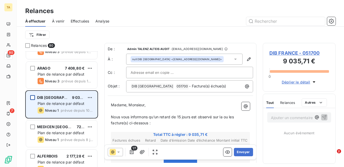
click at [33, 98] on div "grid" at bounding box center [32, 98] width 5 height 5
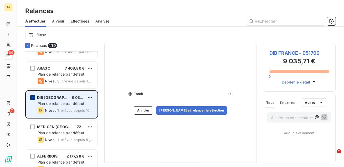
click at [33, 98] on icon "grid" at bounding box center [32, 97] width 3 height 3
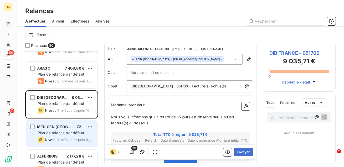
click at [64, 130] on div "MEDICEN [GEOGRAPHIC_DATA] REGION 725,76 € Plan de relance par défaut Niveau 1 p…" at bounding box center [61, 134] width 71 height 27
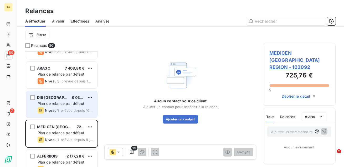
click at [61, 104] on span "Plan de relance par défaut" at bounding box center [61, 104] width 47 height 4
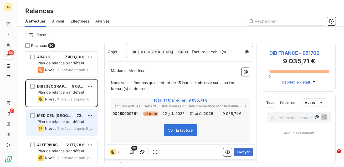
scroll to position [1150, 0]
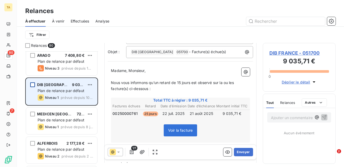
click at [31, 85] on div "grid" at bounding box center [32, 85] width 5 height 5
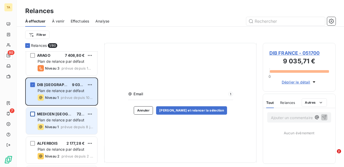
click at [32, 114] on div "grid" at bounding box center [32, 114] width 5 height 5
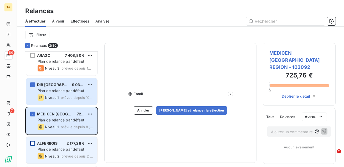
click at [32, 145] on div "grid" at bounding box center [32, 143] width 5 height 5
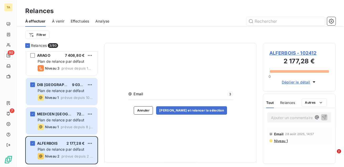
click at [28, 44] on icon at bounding box center [27, 45] width 3 height 3
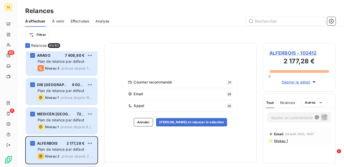
click at [28, 44] on icon at bounding box center [27, 45] width 3 height 3
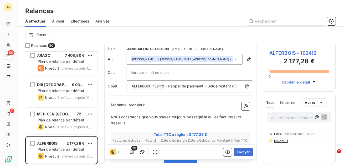
click at [28, 44] on div at bounding box center [27, 45] width 5 height 5
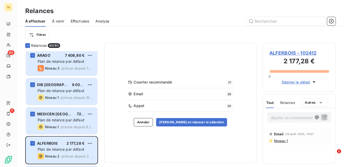
click at [27, 46] on icon at bounding box center [28, 45] width 2 height 1
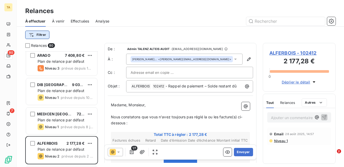
click at [39, 34] on html "TA 80 7 Relances À effectuer À venir Effectuées Analyse Filtrer Relances 80 MED…" at bounding box center [172, 83] width 344 height 167
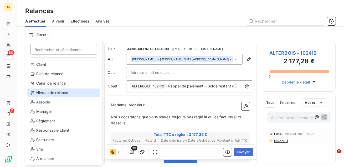
click at [61, 92] on div "Niveau de relance" at bounding box center [63, 93] width 73 height 8
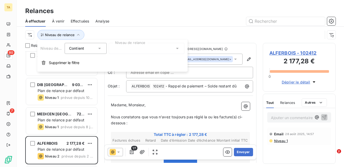
click at [126, 53] on div at bounding box center [147, 48] width 76 height 11
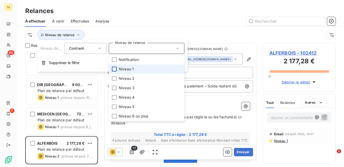
click at [116, 69] on div at bounding box center [114, 69] width 5 height 5
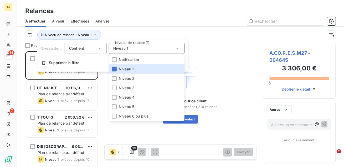
scroll to position [116, 73]
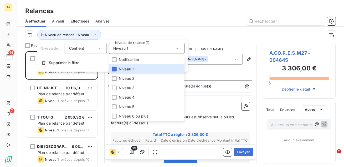
click at [123, 22] on div at bounding box center [225, 21] width 220 height 8
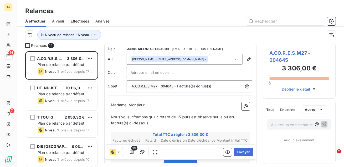
click at [28, 46] on div at bounding box center [27, 45] width 5 height 5
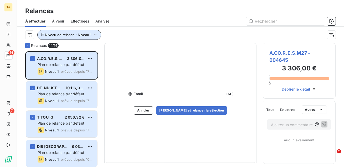
click at [85, 39] on button "Niveau de relance : Niveau 1" at bounding box center [69, 35] width 64 height 10
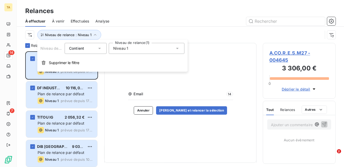
click at [160, 50] on div "Niveau 1" at bounding box center [147, 48] width 76 height 11
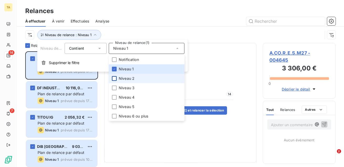
click at [113, 78] on div at bounding box center [114, 78] width 5 height 5
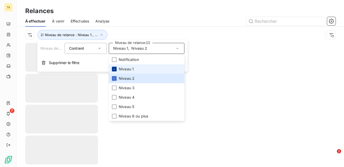
click at [113, 69] on icon at bounding box center [114, 69] width 3 height 3
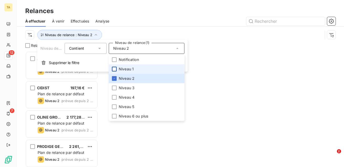
scroll to position [116, 73]
click at [112, 27] on div "Niveau de relance : Niveau 2" at bounding box center [180, 35] width 310 height 16
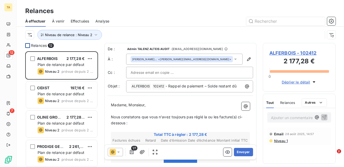
click at [28, 46] on div at bounding box center [27, 45] width 5 height 5
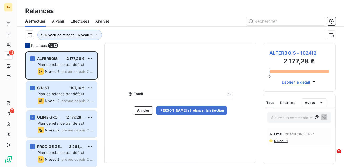
click at [27, 45] on icon at bounding box center [27, 45] width 3 height 3
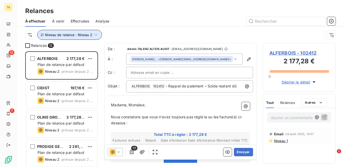
click at [71, 36] on span "Niveau de relance : Niveau 2" at bounding box center [68, 35] width 47 height 4
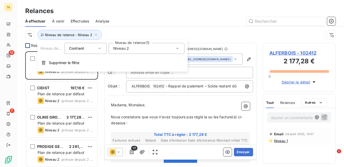
click at [142, 50] on div "Niveau 2" at bounding box center [147, 48] width 76 height 11
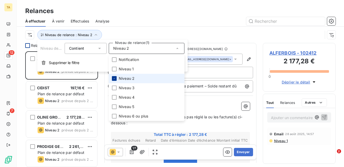
click at [114, 78] on icon at bounding box center [114, 78] width 2 height 1
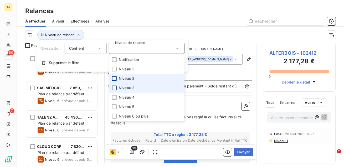
click at [114, 87] on div at bounding box center [114, 88] width 5 height 5
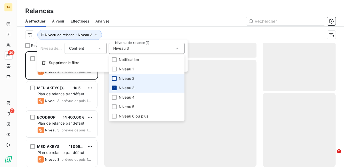
scroll to position [116, 73]
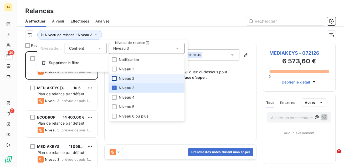
click at [119, 27] on div "Niveau de relance : Niveau 3" at bounding box center [180, 35] width 310 height 16
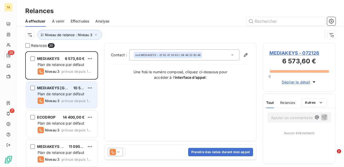
click at [73, 93] on span "Plan de relance par défaut" at bounding box center [61, 94] width 47 height 4
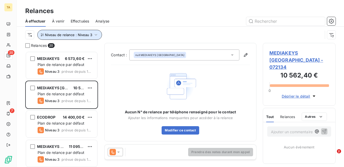
click at [81, 33] on span "Niveau de relance : Niveau 3" at bounding box center [68, 35] width 47 height 4
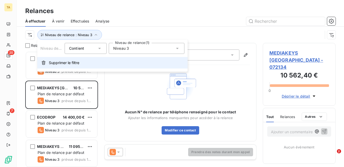
click at [72, 61] on span "Supprimer le filtre" at bounding box center [64, 62] width 30 height 5
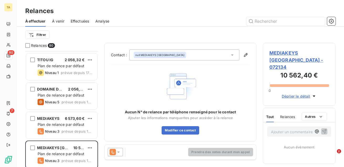
scroll to position [970, 0]
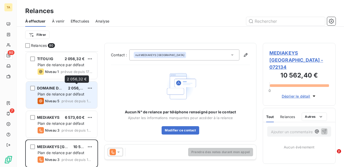
click at [76, 88] on span "2 056,32 €" at bounding box center [78, 88] width 20 height 4
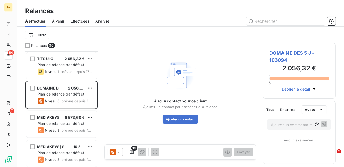
click at [59, 21] on span "À venir" at bounding box center [58, 21] width 12 height 5
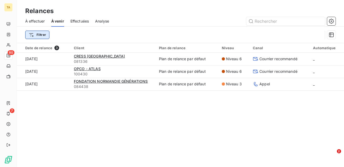
click at [43, 35] on html "TA 80 7 Relances À effectuer À venir Effectuées Analyse Filtrer Date de relance…" at bounding box center [172, 83] width 344 height 167
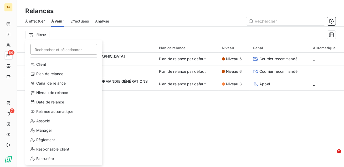
click at [61, 23] on html "TA 80 7 Relances À effectuer À venir Effectuées Analyse Filtrer Rechercher et s…" at bounding box center [172, 83] width 344 height 167
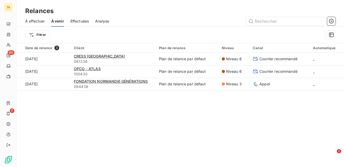
click at [38, 25] on div "À effectuer" at bounding box center [35, 21] width 20 height 11
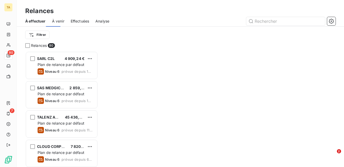
scroll to position [116, 73]
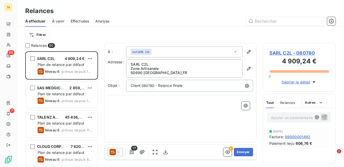
click at [58, 22] on span "À venir" at bounding box center [58, 21] width 12 height 5
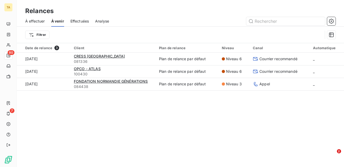
click at [74, 22] on span "Effectuées" at bounding box center [79, 21] width 19 height 5
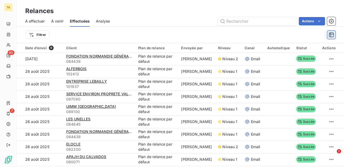
click at [330, 36] on icon "button" at bounding box center [330, 34] width 5 height 5
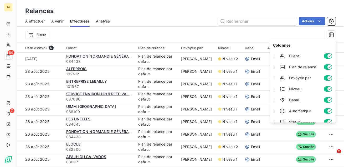
click at [119, 28] on div "Filtrer" at bounding box center [180, 35] width 310 height 16
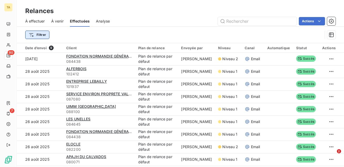
click at [34, 36] on html "TA 80 7 Relances À effectuer À venir Effectuées Analyse Actions Filtrer Date d’…" at bounding box center [172, 83] width 344 height 167
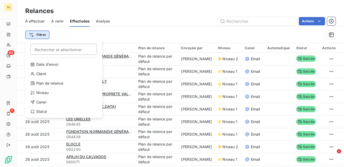
click at [34, 36] on html "TA 80 7 Relances À effectuer À venir Effectuées Analyse Actions Filtrer Recherc…" at bounding box center [172, 83] width 344 height 167
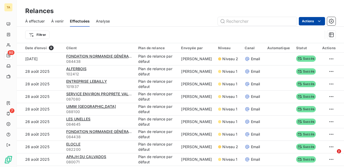
click at [307, 22] on html "TA 80 7 Relances À effectuer À venir Effectuées Analyse Actions Filtrer Date d’…" at bounding box center [172, 83] width 344 height 167
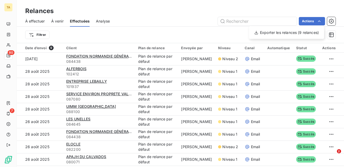
click at [202, 27] on html "TA 80 7 Relances À effectuer À venir Effectuées Analyse Actions Exporter les re…" at bounding box center [172, 83] width 344 height 167
click at [40, 20] on span "À effectuer" at bounding box center [35, 21] width 20 height 5
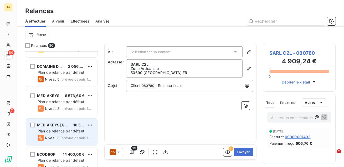
scroll to position [939, 0]
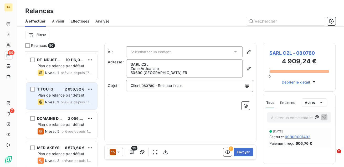
click at [61, 97] on span "Plan de relance par défaut" at bounding box center [61, 95] width 47 height 4
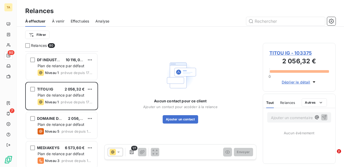
click at [83, 24] on span "Effectuées" at bounding box center [80, 21] width 19 height 5
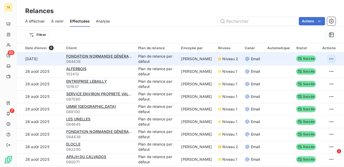
click at [333, 60] on html "TA 80 7 Relances À effectuer À venir Effectuées Analyse Actions Filtrer Date d’…" at bounding box center [172, 83] width 344 height 167
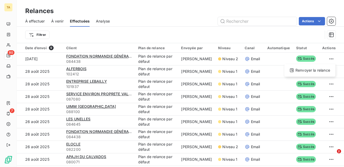
click at [264, 41] on html "TA 80 7 Relances À effectuer À venir Effectuées Analyse Actions Filtrer Date d’…" at bounding box center [172, 83] width 344 height 167
click at [333, 36] on icon "button" at bounding box center [330, 34] width 5 height 5
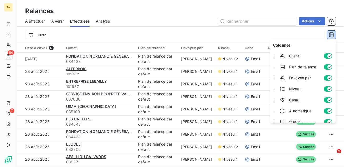
click at [295, 35] on div "Filtrer" at bounding box center [173, 35] width 297 height 10
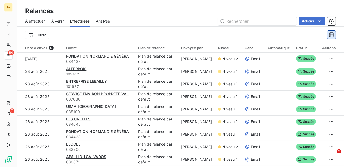
click at [331, 34] on icon "button" at bounding box center [330, 34] width 5 height 5
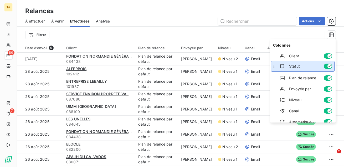
drag, startPoint x: 273, startPoint y: 107, endPoint x: 276, endPoint y: 68, distance: 39.2
click at [276, 68] on icon at bounding box center [273, 66] width 5 height 5
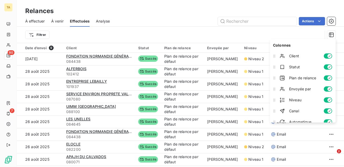
click at [152, 35] on div "Filtrer" at bounding box center [173, 35] width 297 height 10
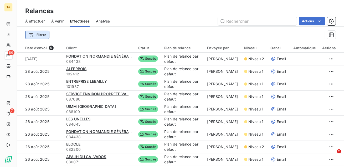
click at [44, 34] on html "TA 80 7 Relances À effectuer À venir Effectuées Analyse Actions Filtrer Date d’…" at bounding box center [172, 83] width 344 height 167
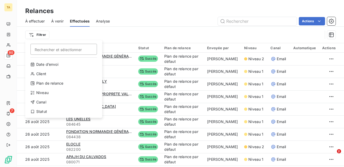
click at [113, 36] on html "TA 80 7 Relances À effectuer À venir Effectuées Analyse Actions Filtrer Recherc…" at bounding box center [172, 83] width 344 height 167
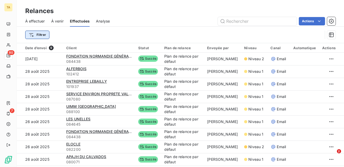
click at [34, 37] on html "TA 80 7 Relances À effectuer À venir Effectuées Analyse Actions Filtrer Date d’…" at bounding box center [172, 83] width 344 height 167
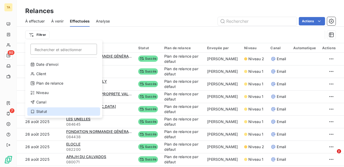
click at [45, 111] on div "Statut" at bounding box center [63, 112] width 73 height 8
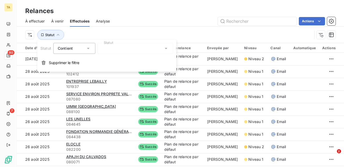
click at [129, 48] on div at bounding box center [135, 48] width 76 height 11
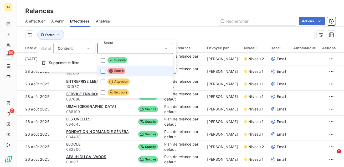
click at [103, 70] on div at bounding box center [103, 71] width 5 height 5
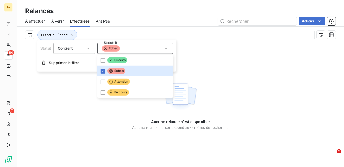
click at [144, 31] on div "Statut : Échec" at bounding box center [168, 35] width 287 height 10
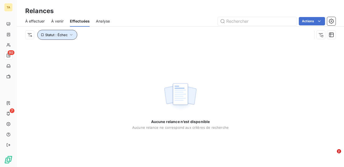
click at [56, 34] on span "Statut : Échec" at bounding box center [56, 35] width 22 height 4
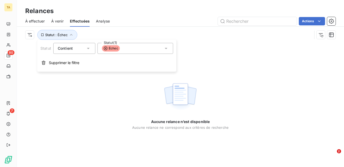
click at [94, 32] on div "Statut : Échec" at bounding box center [168, 35] width 287 height 10
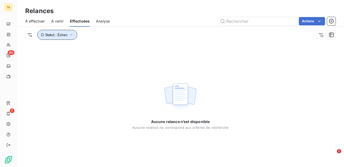
click at [72, 36] on icon "button" at bounding box center [70, 34] width 5 height 5
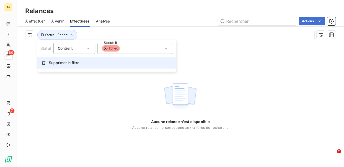
click at [66, 61] on span "Supprimer le filtre" at bounding box center [64, 62] width 30 height 5
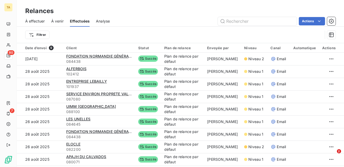
click at [108, 21] on span "Analyse" at bounding box center [103, 21] width 14 height 5
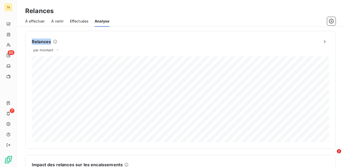
drag, startPoint x: 50, startPoint y: 42, endPoint x: 30, endPoint y: 40, distance: 20.0
click at [30, 40] on div "Relances par montant" at bounding box center [180, 90] width 310 height 118
click at [51, 50] on span "par montant" at bounding box center [43, 50] width 20 height 4
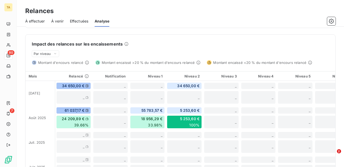
scroll to position [123, 0]
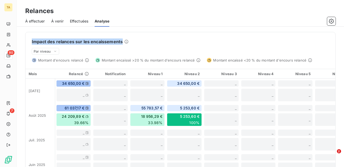
drag, startPoint x: 121, startPoint y: 41, endPoint x: 50, endPoint y: 37, distance: 71.0
click at [50, 36] on div "Impact des relances sur les encaissements Par niveau Montant d'encours relancé …" at bounding box center [179, 47] width 309 height 30
click at [34, 23] on span "À effectuer" at bounding box center [35, 21] width 20 height 5
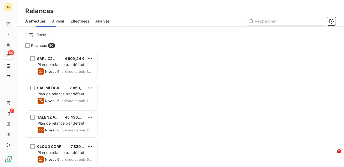
scroll to position [116, 73]
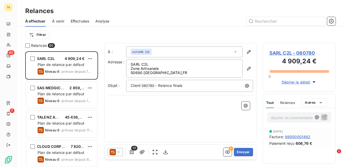
click at [109, 19] on span "Analyse" at bounding box center [102, 21] width 14 height 5
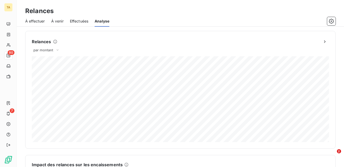
click at [37, 13] on h3 "Relances" at bounding box center [39, 10] width 28 height 9
click at [35, 20] on span "À effectuer" at bounding box center [35, 21] width 20 height 5
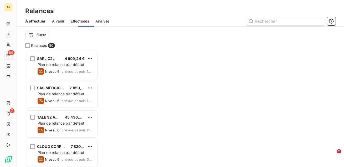
scroll to position [116, 73]
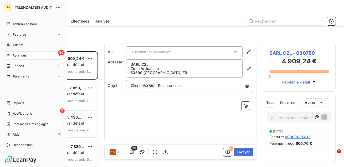
click at [20, 124] on span "Paramètres et réglages" at bounding box center [31, 124] width 36 height 5
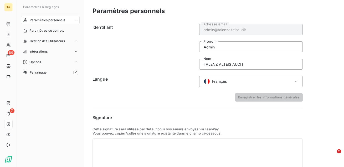
click at [51, 17] on div "Paramètres personnels" at bounding box center [50, 20] width 59 height 8
drag, startPoint x: 221, startPoint y: 47, endPoint x: 202, endPoint y: 47, distance: 19.2
click at [202, 47] on input "Admin" at bounding box center [250, 46] width 103 height 11
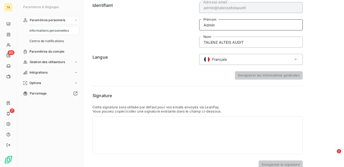
scroll to position [30, 0]
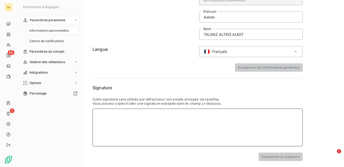
click at [139, 130] on div at bounding box center [197, 128] width 210 height 38
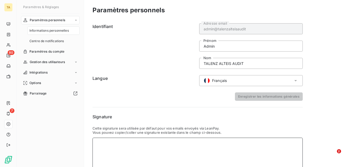
scroll to position [0, 0]
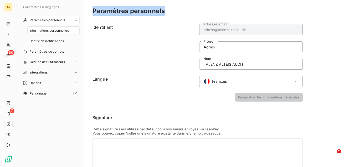
drag, startPoint x: 168, startPoint y: 11, endPoint x: 91, endPoint y: 14, distance: 77.2
click at [91, 13] on div "Paramètres personnels" at bounding box center [214, 10] width 260 height 9
click at [52, 43] on span "Centre de notifications" at bounding box center [46, 41] width 34 height 5
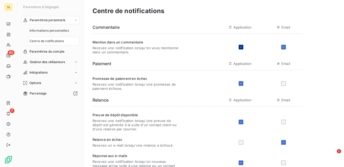
click at [242, 47] on icon at bounding box center [240, 47] width 3 height 3
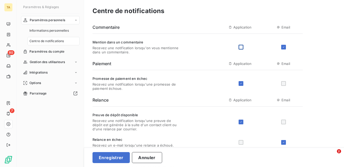
click at [240, 47] on div at bounding box center [240, 47] width 5 height 5
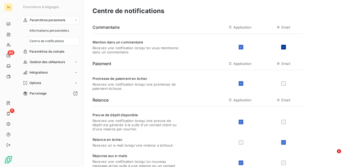
click at [283, 48] on icon at bounding box center [283, 47] width 3 height 3
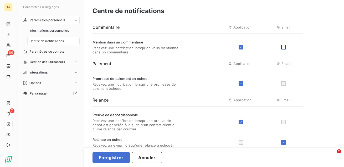
click at [284, 49] on div at bounding box center [283, 47] width 5 height 5
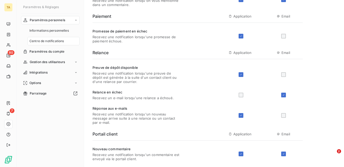
scroll to position [44, 0]
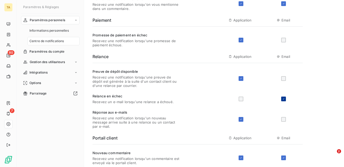
click at [284, 99] on icon at bounding box center [283, 99] width 3 height 3
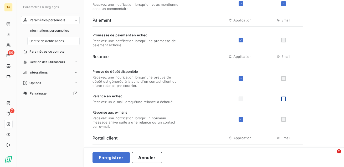
click at [284, 99] on div at bounding box center [283, 99] width 5 height 5
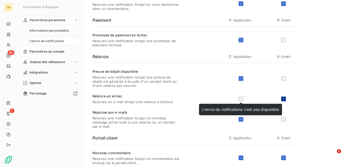
click at [239, 99] on div at bounding box center [240, 99] width 5 height 5
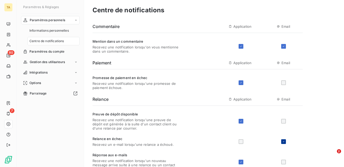
scroll to position [0, 0]
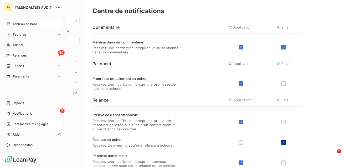
click at [35, 25] on span "Tableau de bord" at bounding box center [25, 24] width 24 height 5
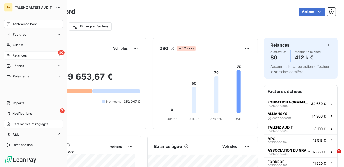
click at [22, 56] on span "Relances" at bounding box center [20, 55] width 14 height 5
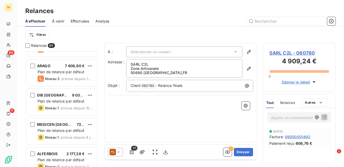
scroll to position [1152, 0]
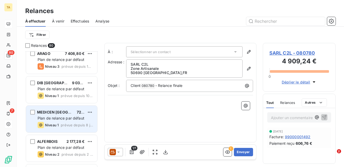
click at [63, 122] on div "MEDICEN [GEOGRAPHIC_DATA] REGION 725,76 € Plan de relance par défaut Niveau 1 p…" at bounding box center [61, 119] width 71 height 27
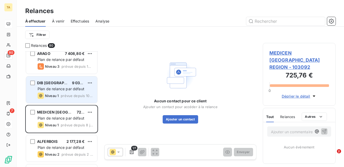
click at [62, 97] on span "prévue depuis 10 jours" at bounding box center [77, 96] width 32 height 4
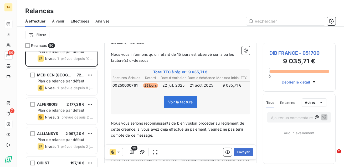
scroll to position [1192, 0]
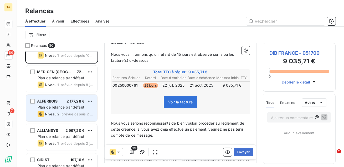
click at [65, 117] on div "Niveau 2 prévue depuis 2 jours" at bounding box center [65, 114] width 55 height 6
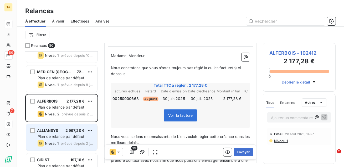
scroll to position [54, 0]
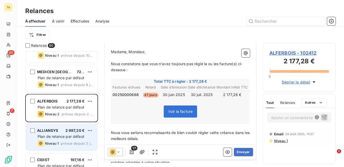
click at [55, 144] on span "Niveau 1" at bounding box center [52, 144] width 14 height 4
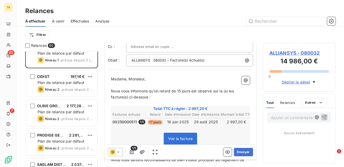
scroll to position [28, 0]
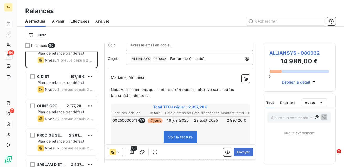
click at [118, 154] on icon at bounding box center [118, 152] width 5 height 5
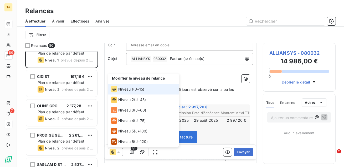
click at [118, 154] on icon at bounding box center [118, 152] width 5 height 5
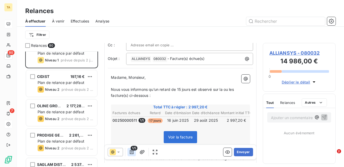
click at [133, 153] on icon "button" at bounding box center [131, 152] width 5 height 5
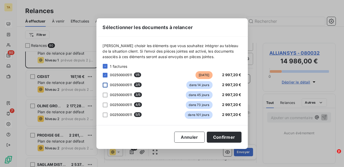
click at [106, 84] on div at bounding box center [105, 85] width 5 height 5
click at [105, 93] on div at bounding box center [105, 95] width 5 height 5
click at [105, 96] on icon at bounding box center [104, 95] width 3 height 3
click at [105, 85] on icon at bounding box center [105, 84] width 2 height 1
click at [219, 138] on button "Confirmer" at bounding box center [224, 137] width 35 height 11
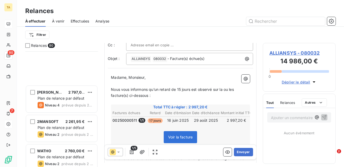
scroll to position [1448, 0]
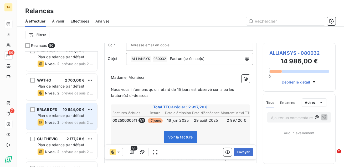
click at [54, 116] on span "Plan de relance par défaut" at bounding box center [61, 116] width 47 height 4
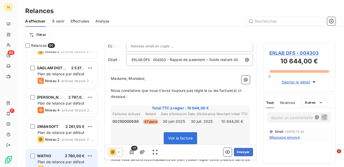
scroll to position [1363, 0]
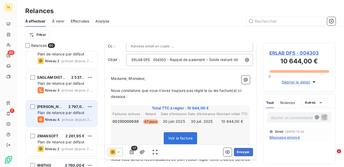
click at [61, 102] on div "FRANCE LAMELLE 2 797,03 € Plan de relance par défaut Niveau 4 prévue depuis 2 j…" at bounding box center [61, 114] width 71 height 27
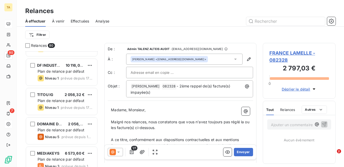
scroll to position [928, 0]
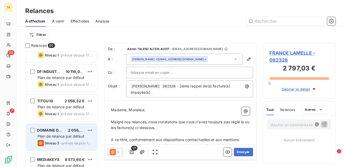
click at [58, 141] on span "Niveau 5" at bounding box center [52, 143] width 14 height 4
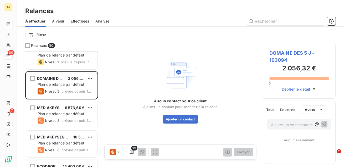
scroll to position [994, 0]
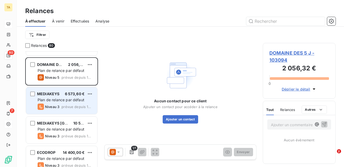
click at [68, 103] on div "MEDIAKEYS 6 573,60 € Plan de relance par défaut Niveau 3 prévue depuis 12 jours" at bounding box center [61, 101] width 71 height 27
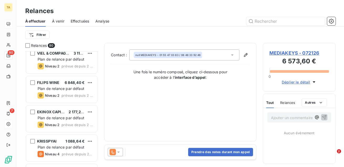
scroll to position [1584, 0]
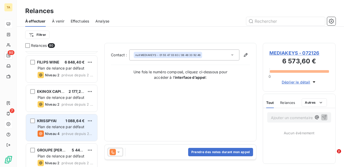
click at [59, 136] on div "Niveau 4" at bounding box center [49, 134] width 22 height 6
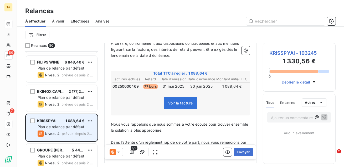
scroll to position [99, 0]
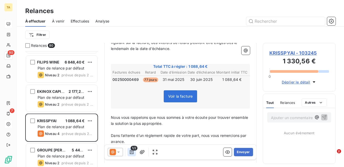
click at [132, 153] on icon "button" at bounding box center [131, 152] width 5 height 5
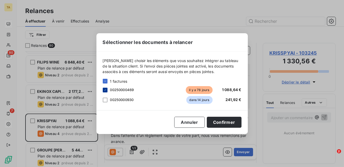
click at [105, 91] on icon at bounding box center [104, 90] width 3 height 3
click at [105, 91] on div at bounding box center [105, 90] width 5 height 5
click at [221, 126] on button "Confirmer" at bounding box center [224, 122] width 35 height 11
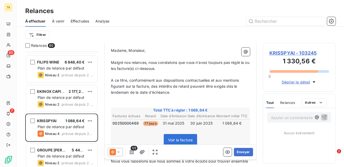
scroll to position [54, 0]
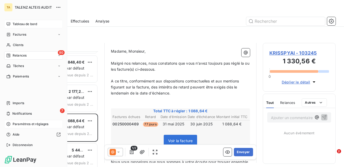
click at [28, 124] on span "Paramètres et réglages" at bounding box center [31, 124] width 36 height 5
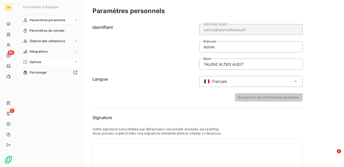
click at [36, 62] on span "Options" at bounding box center [35, 62] width 12 height 5
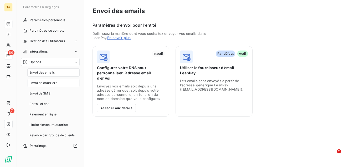
click at [41, 83] on span "Envoi de courriers" at bounding box center [43, 83] width 28 height 5
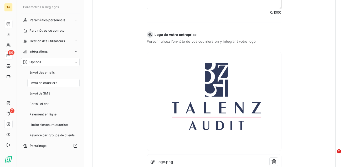
scroll to position [263, 0]
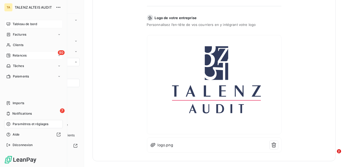
click at [22, 56] on span "Relances" at bounding box center [20, 55] width 14 height 5
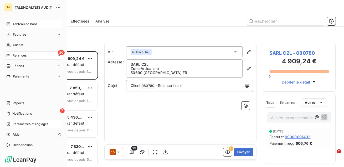
scroll to position [116, 73]
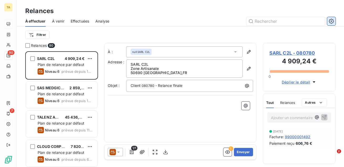
click at [332, 19] on icon "button" at bounding box center [330, 21] width 5 height 5
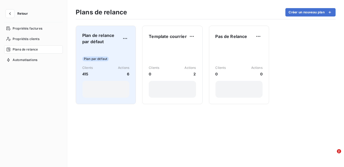
click at [119, 68] on span "Actions" at bounding box center [123, 68] width 11 height 5
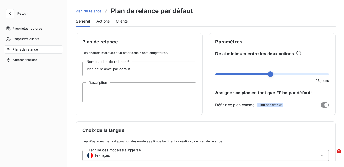
click at [103, 23] on span "Actions" at bounding box center [102, 21] width 13 height 5
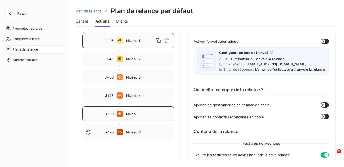
scroll to position [68, 0]
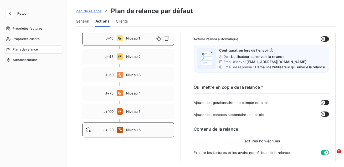
click at [133, 132] on span "Niveau 6" at bounding box center [148, 130] width 45 height 4
type input "120"
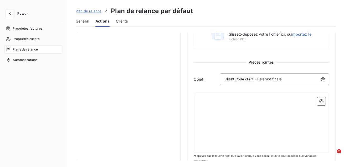
scroll to position [223, 0]
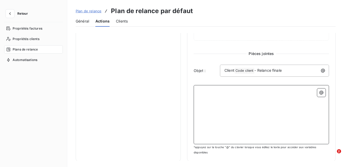
click at [231, 109] on div "﻿ ﻿" at bounding box center [261, 115] width 128 height 52
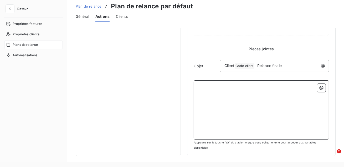
scroll to position [0, 0]
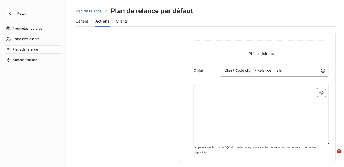
click at [205, 95] on p "﻿" at bounding box center [261, 98] width 128 height 6
drag, startPoint x: 200, startPoint y: 91, endPoint x: 204, endPoint y: 126, distance: 36.0
click at [204, 127] on div "﻿ ﻿" at bounding box center [261, 115] width 128 height 52
click at [87, 10] on span "Plan de relance" at bounding box center [89, 11] width 26 height 4
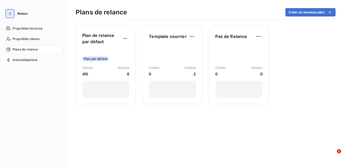
click at [11, 10] on button "button" at bounding box center [10, 13] width 8 height 8
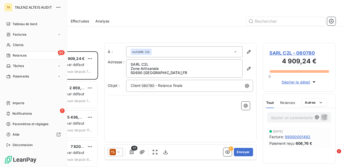
scroll to position [116, 73]
click at [14, 47] on span "Clients" at bounding box center [18, 45] width 10 height 5
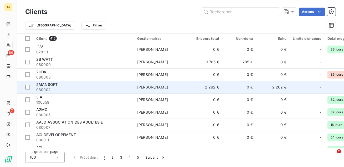
click at [112, 92] on span "080002" at bounding box center [83, 89] width 94 height 5
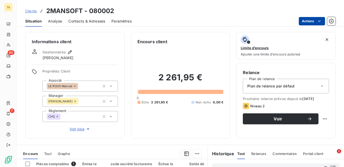
click at [304, 22] on html "TA 80 7 Clients 2MANSOFT - 080002 Situation Analyse Contacts & Adresses Paramèt…" at bounding box center [172, 83] width 344 height 167
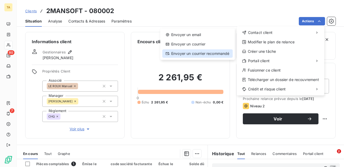
click at [208, 55] on div "Envoyer un courrier recommandé" at bounding box center [197, 54] width 70 height 8
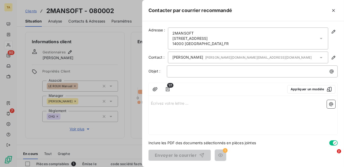
click at [201, 105] on p "Écrivez votre lettre ... ﻿" at bounding box center [243, 103] width 184 height 6
click at [309, 88] on button "Appliquer un modèle" at bounding box center [311, 89] width 48 height 8
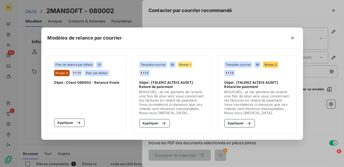
click at [312, 113] on div "Modèles de relance par courrier Plan de relance par défaut Niveau 6 FR Plan par…" at bounding box center [172, 83] width 344 height 167
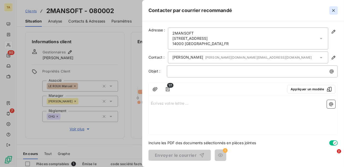
click at [331, 11] on icon "button" at bounding box center [332, 10] width 5 height 5
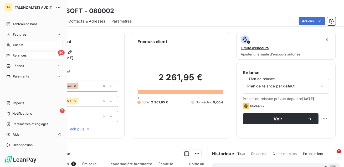
click at [21, 57] on span "Relances" at bounding box center [20, 55] width 14 height 5
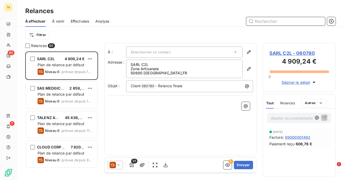
scroll to position [128, 73]
